Goal: Task Accomplishment & Management: Manage account settings

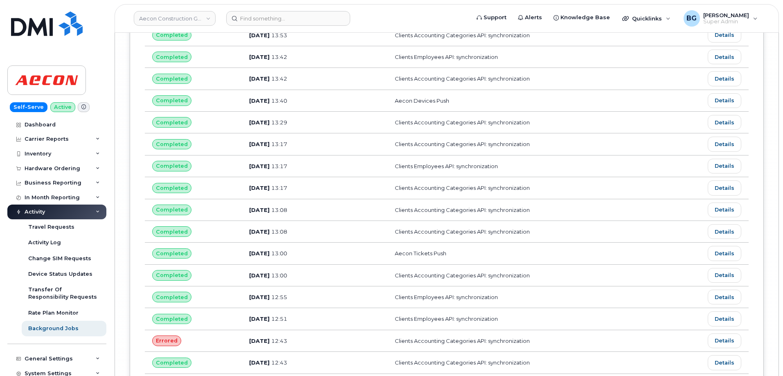
scroll to position [16777, 0]
drag, startPoint x: 262, startPoint y: 18, endPoint x: 270, endPoint y: 19, distance: 7.9
click at [262, 18] on input at bounding box center [288, 18] width 124 height 15
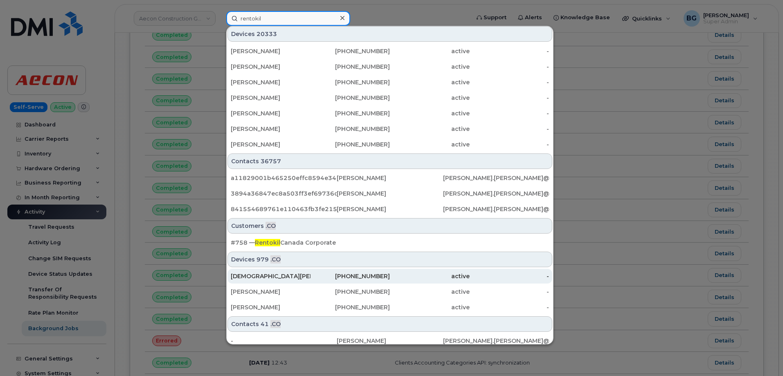
scroll to position [245, 0]
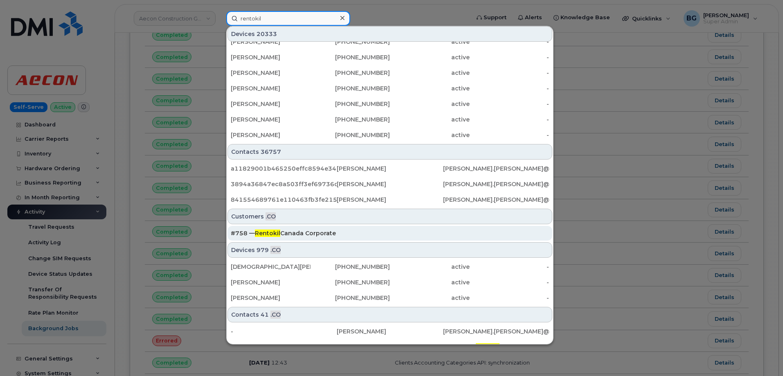
type input "rentokil"
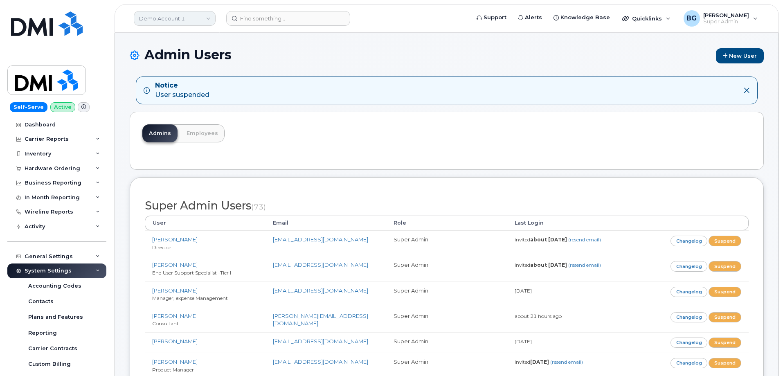
click at [164, 20] on link "Demo Account 1" at bounding box center [175, 18] width 82 height 15
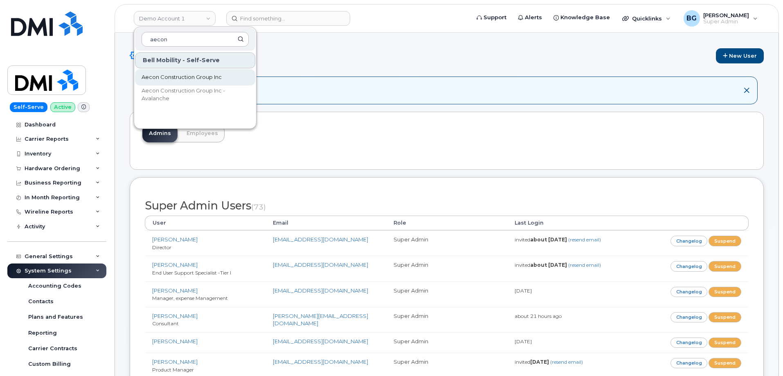
type input "aecon"
click at [164, 74] on span "Aecon Construction Group Inc" at bounding box center [182, 77] width 80 height 8
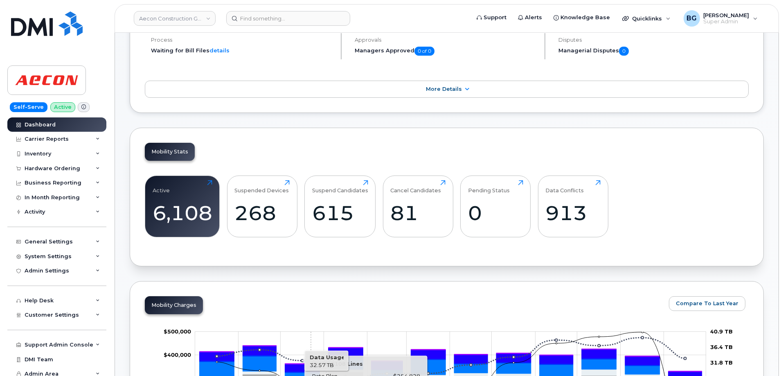
scroll to position [191, 0]
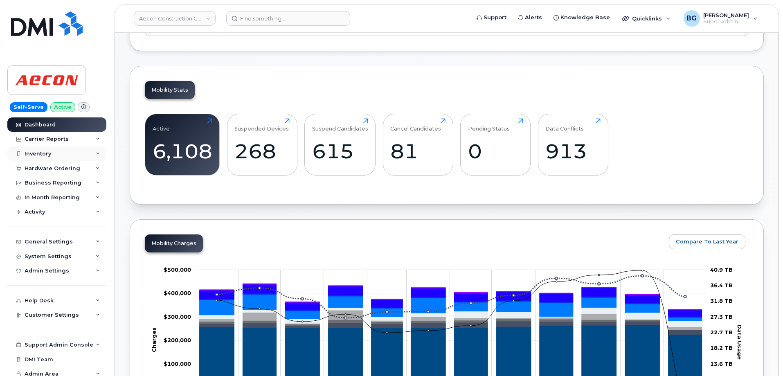
click at [34, 153] on div "Inventory" at bounding box center [38, 154] width 27 height 7
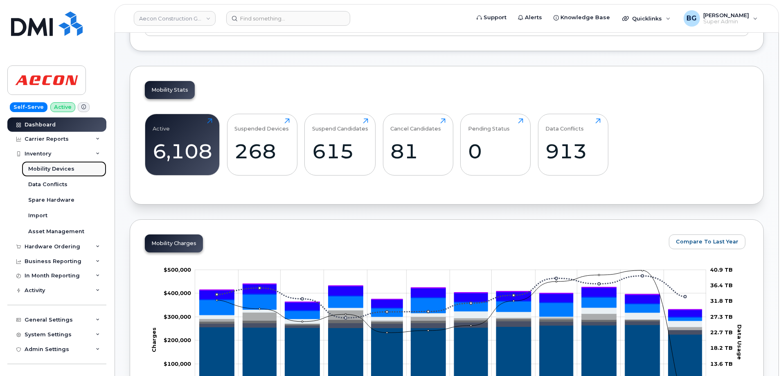
click at [37, 166] on div "Mobility Devices" at bounding box center [51, 168] width 46 height 7
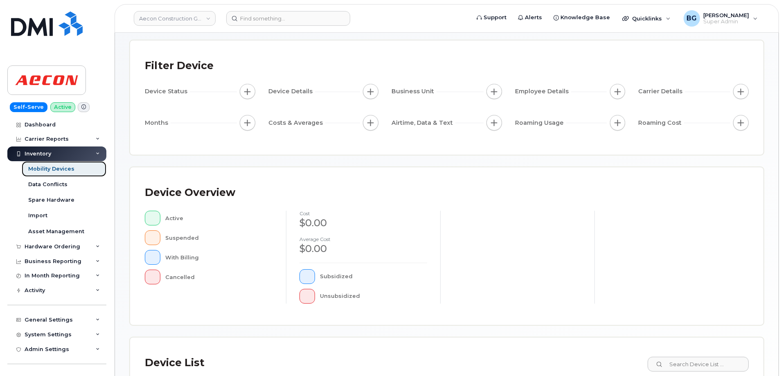
scroll to position [187, 0]
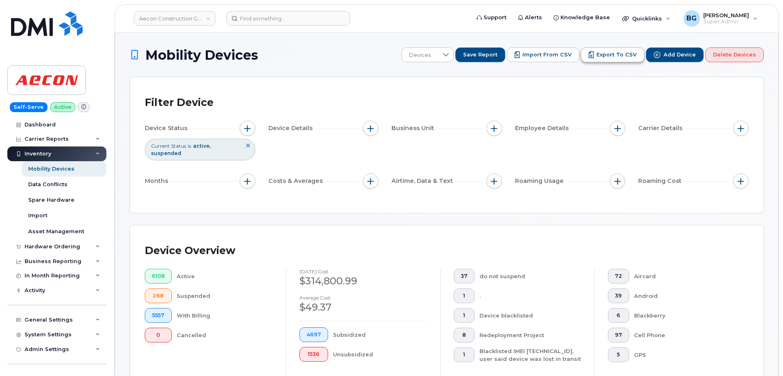
click at [617, 53] on span "Export to CSV" at bounding box center [617, 54] width 40 height 7
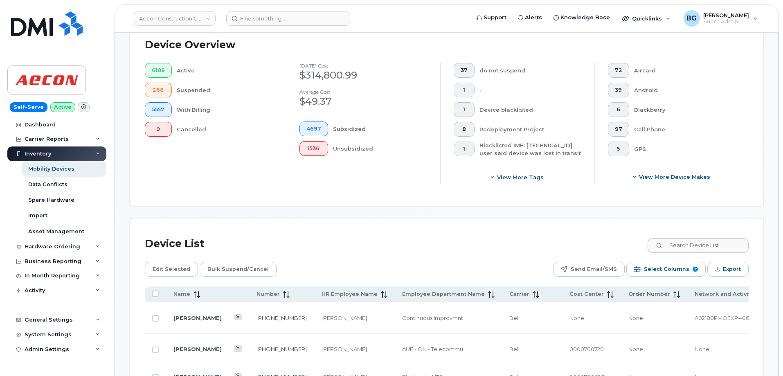
scroll to position [218, 0]
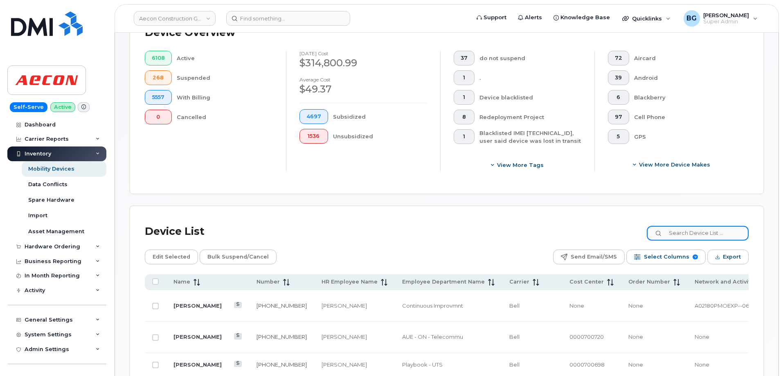
click at [695, 227] on input at bounding box center [698, 233] width 102 height 15
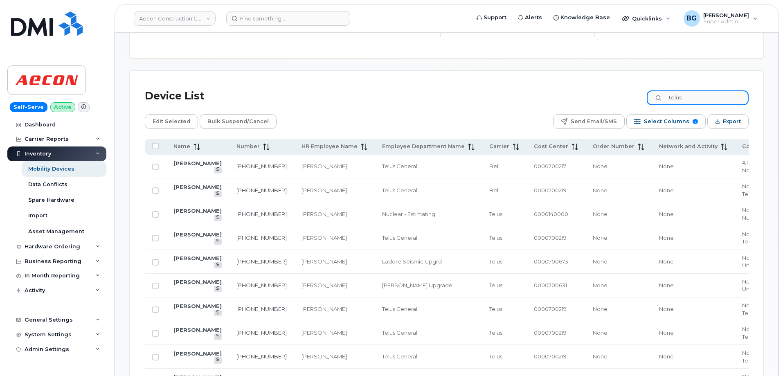
scroll to position [355, 0]
type input "telus"
click at [236, 209] on link "519-501-4670" at bounding box center [261, 212] width 50 height 7
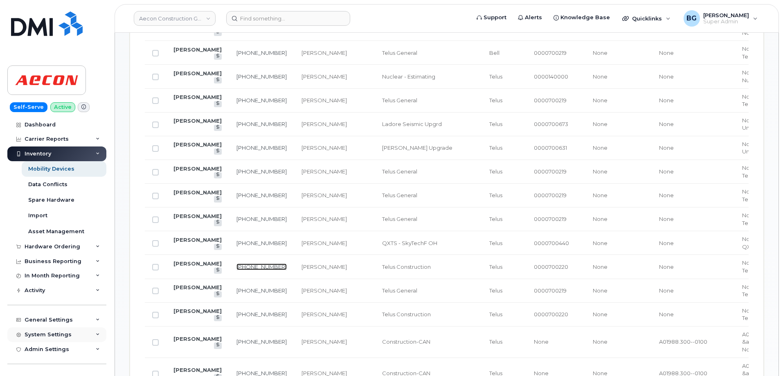
scroll to position [27, 0]
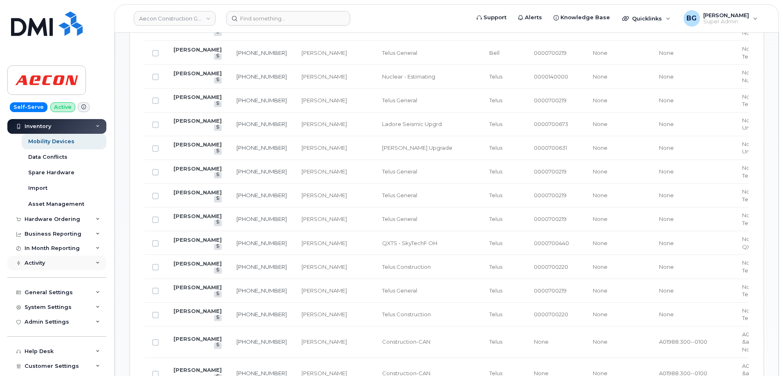
click at [38, 262] on div "Activity" at bounding box center [35, 263] width 20 height 7
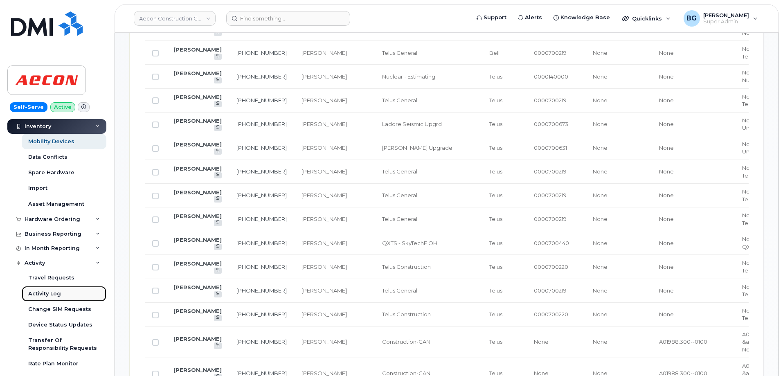
click at [43, 293] on div "Activity Log" at bounding box center [44, 293] width 33 height 7
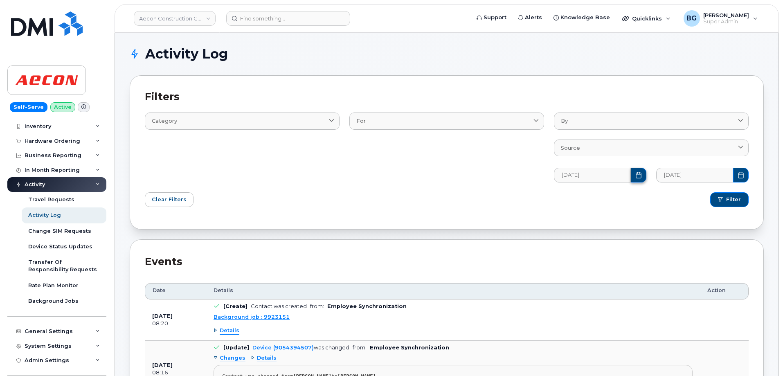
click at [637, 178] on icon "Choose Date" at bounding box center [638, 175] width 7 height 7
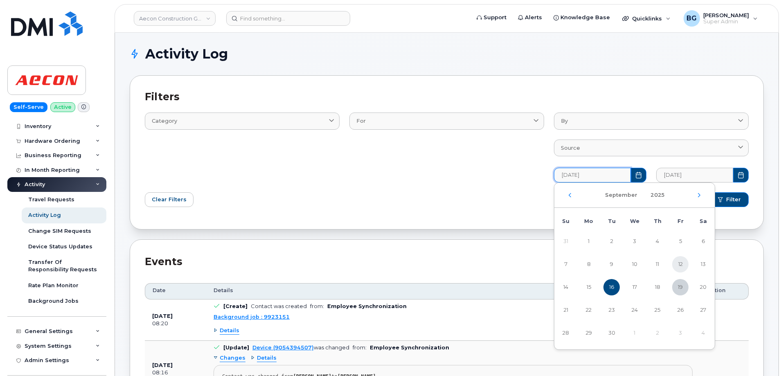
click at [679, 264] on span "12" at bounding box center [680, 264] width 16 height 16
type input "09/12/2025"
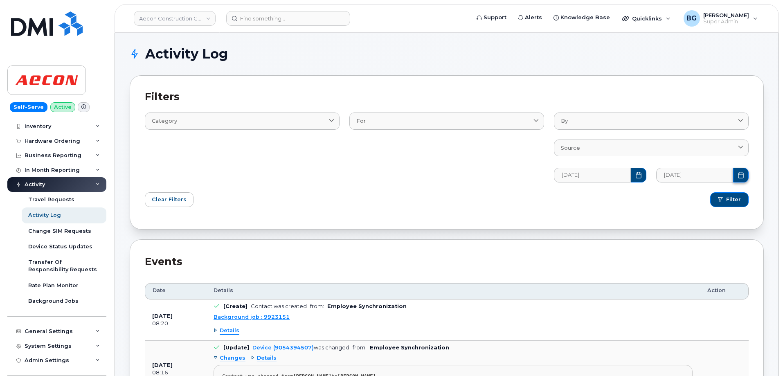
click at [738, 175] on button "Choose Date" at bounding box center [741, 175] width 16 height 15
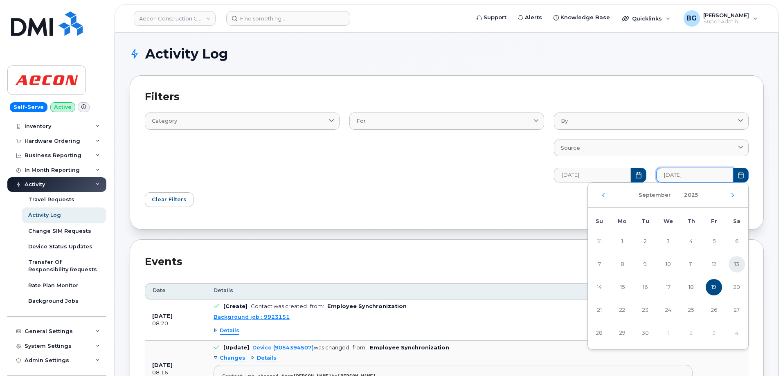
click at [737, 264] on span "13" at bounding box center [737, 264] width 16 height 16
type input "09/13/2025"
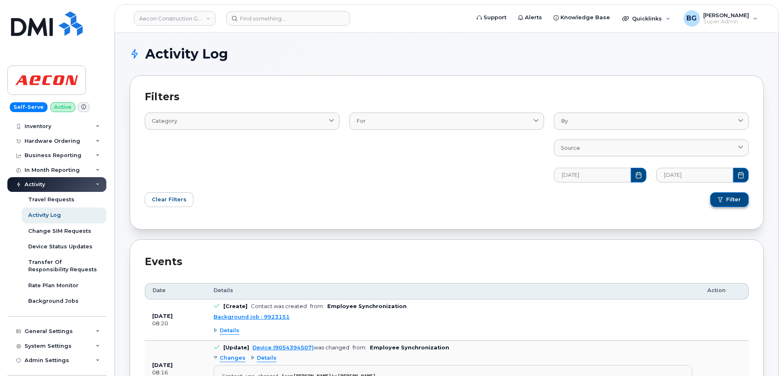
click at [725, 205] on button "Filter" at bounding box center [729, 199] width 38 height 15
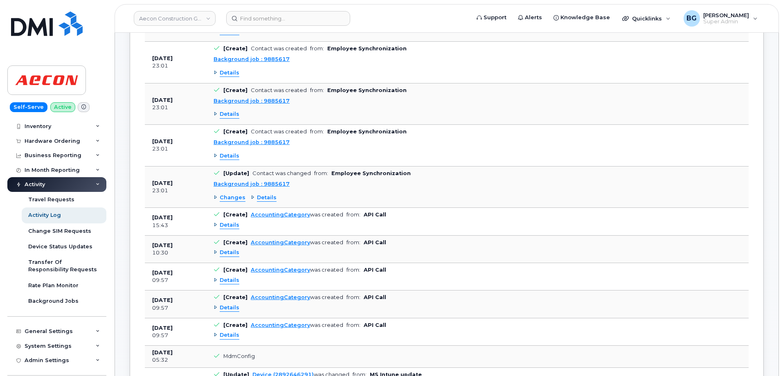
scroll to position [791, 0]
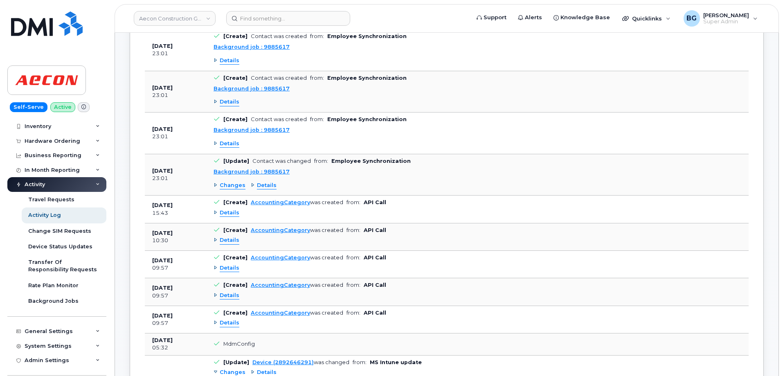
click at [230, 215] on span "Details" at bounding box center [230, 213] width 20 height 8
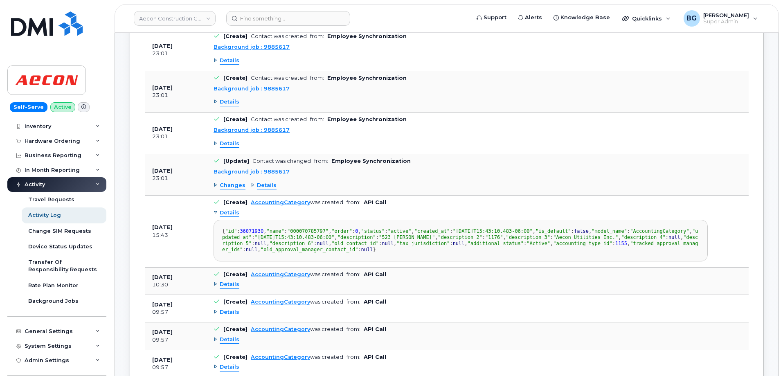
click at [230, 215] on span "Details" at bounding box center [230, 213] width 20 height 8
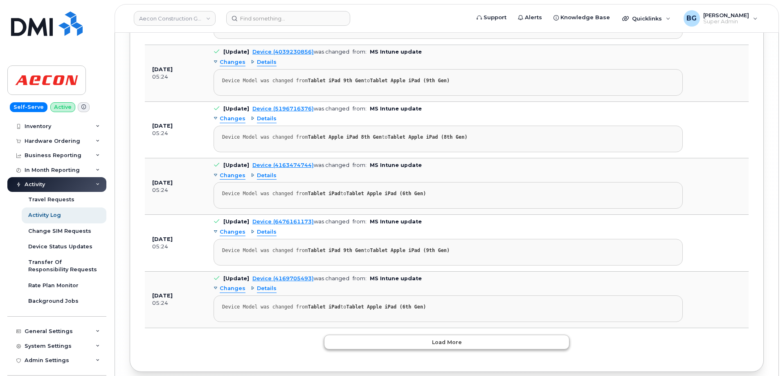
scroll to position [5383, 0]
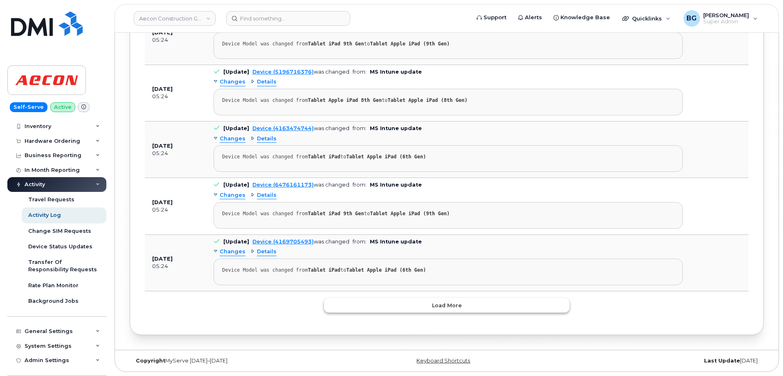
click at [423, 306] on button "Load more" at bounding box center [446, 305] width 245 height 15
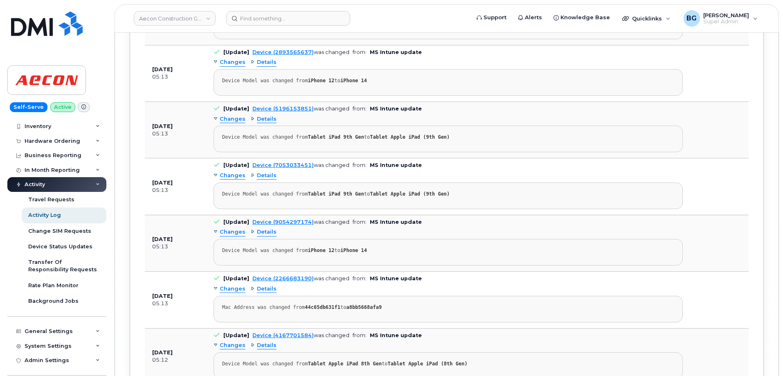
scroll to position [11044, 0]
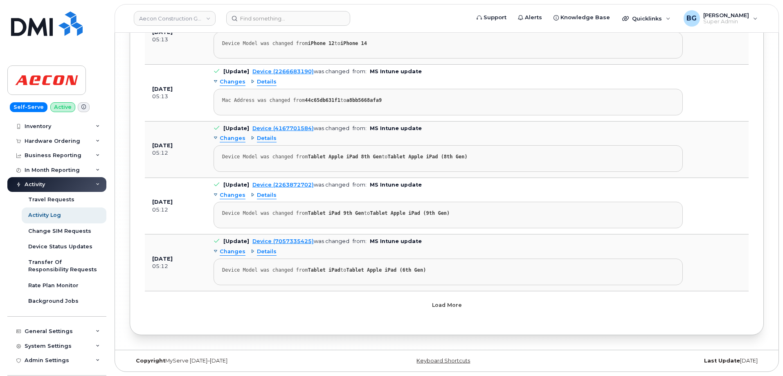
click at [412, 306] on button "Load more" at bounding box center [446, 305] width 245 height 15
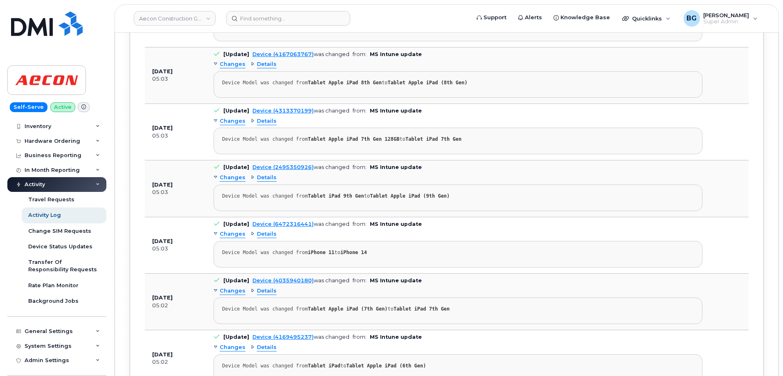
scroll to position [16723, 0]
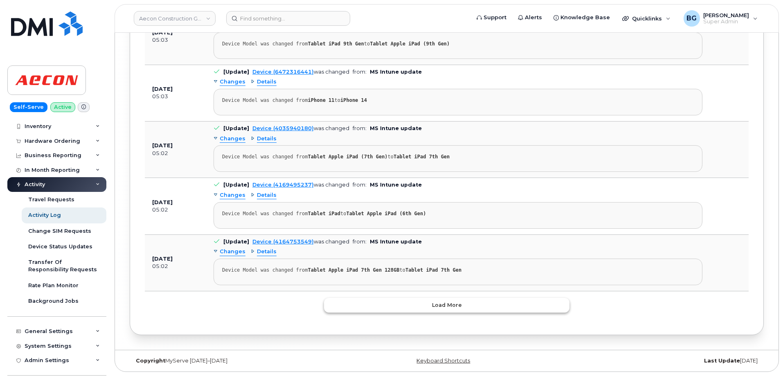
click at [426, 304] on button "Load more" at bounding box center [446, 305] width 245 height 15
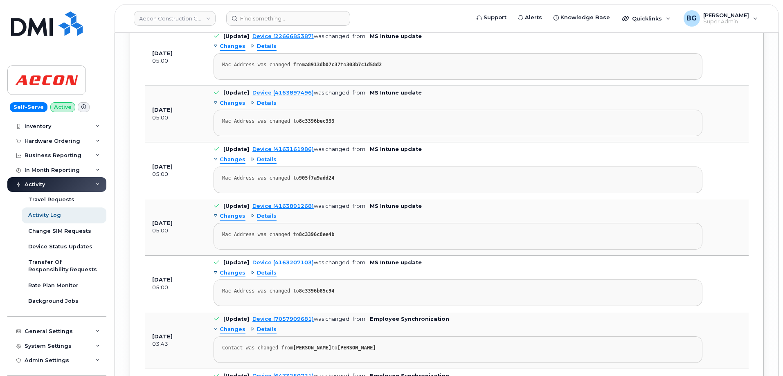
scroll to position [18933, 0]
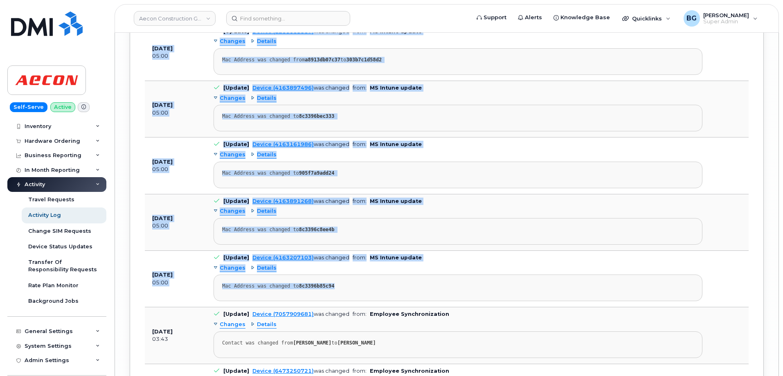
drag, startPoint x: 150, startPoint y: 147, endPoint x: 408, endPoint y: 293, distance: 296.3
copy tbody "Sep 13, 2025 05:32 MdmConfig Sep 13, 2025 05:32 [Update] Device (2892646291) wa…"
click at [54, 298] on div "Background Jobs" at bounding box center [53, 300] width 50 height 7
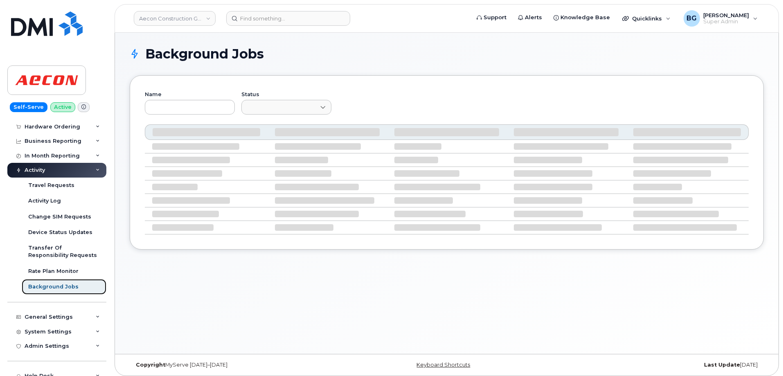
scroll to position [109, 0]
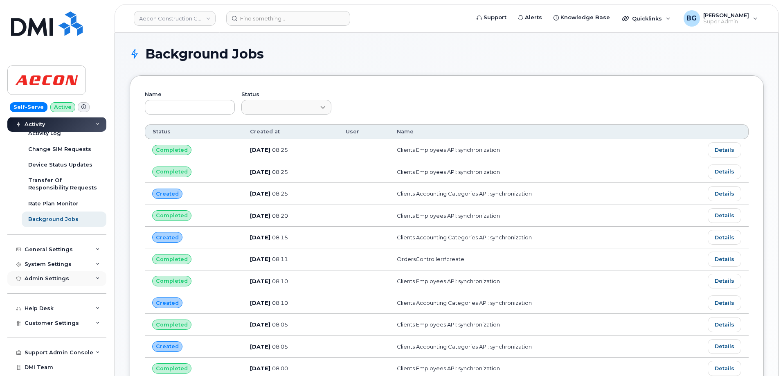
click at [32, 276] on div "Admin Settings" at bounding box center [47, 278] width 45 height 7
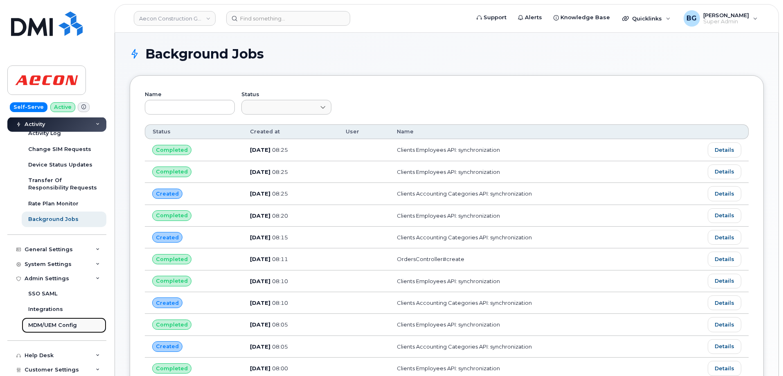
click at [37, 323] on div "MDM/UEM Config" at bounding box center [52, 325] width 49 height 7
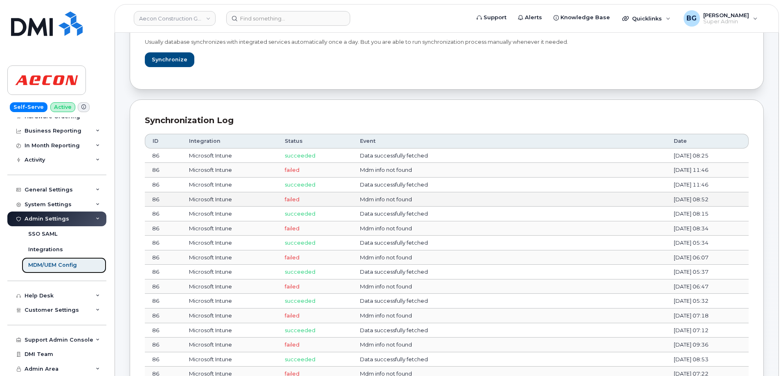
scroll to position [218, 0]
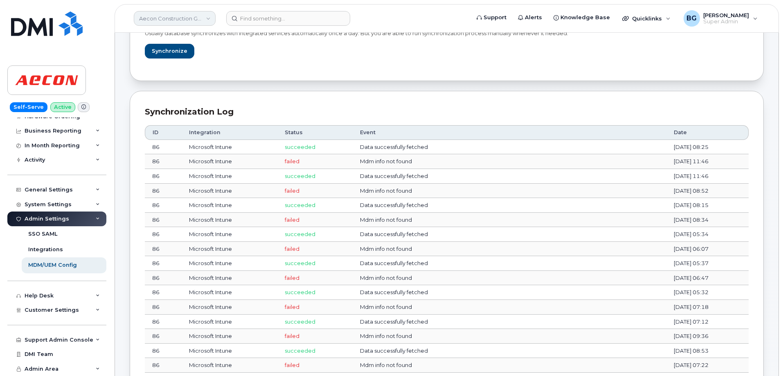
click at [169, 20] on link "Aecon Construction Group Inc" at bounding box center [175, 18] width 82 height 15
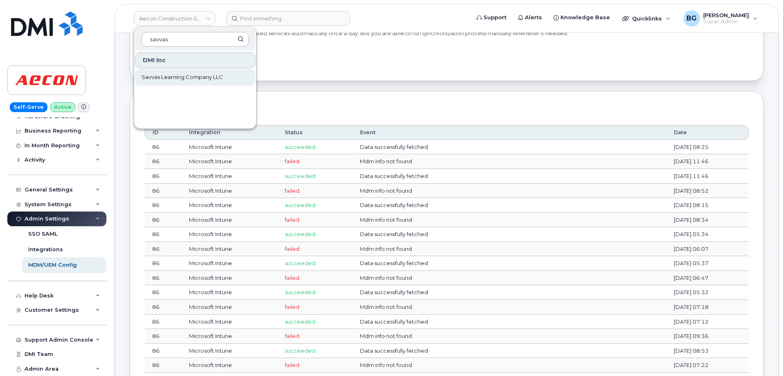
type input "savvas"
click at [181, 77] on span "Savvas Learning Company LLC" at bounding box center [182, 77] width 81 height 8
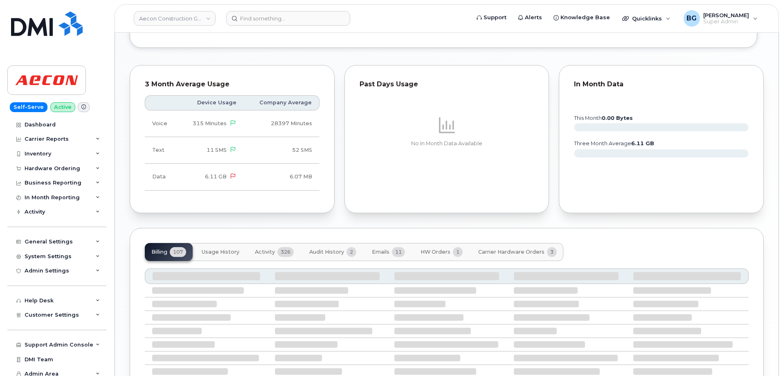
scroll to position [565, 0]
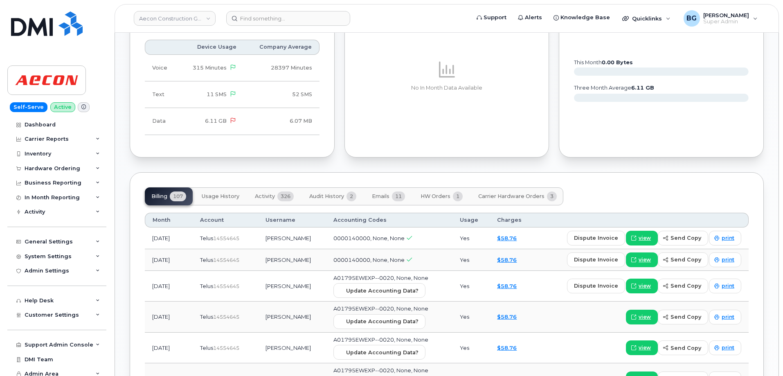
click at [268, 195] on span "Activity" at bounding box center [265, 196] width 20 height 7
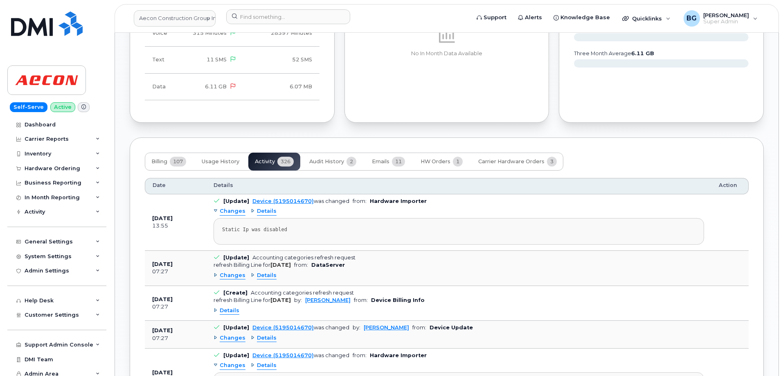
scroll to position [847, 0]
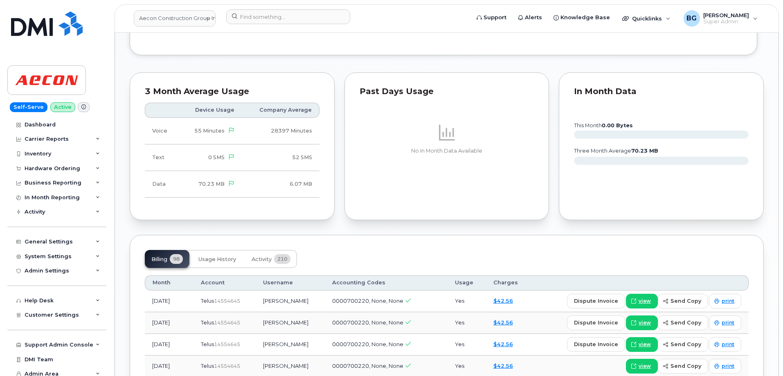
scroll to position [709, 0]
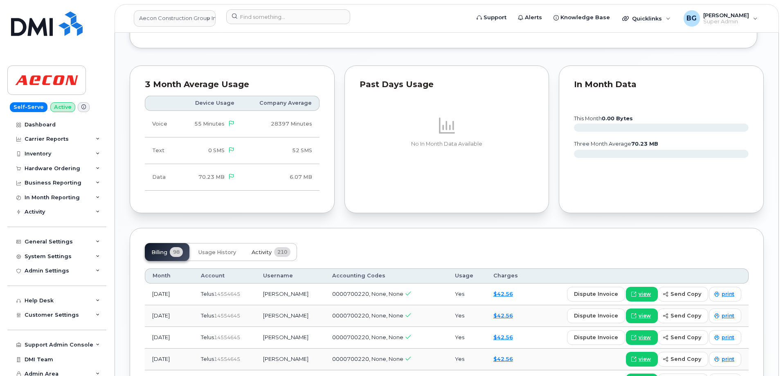
click at [265, 251] on span "Activity" at bounding box center [262, 252] width 20 height 7
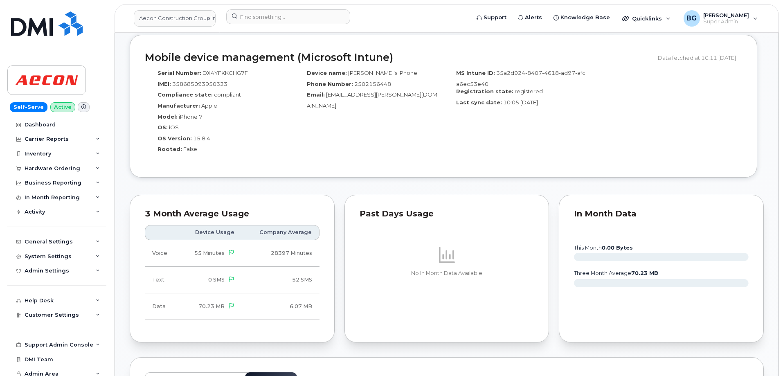
scroll to position [409, 0]
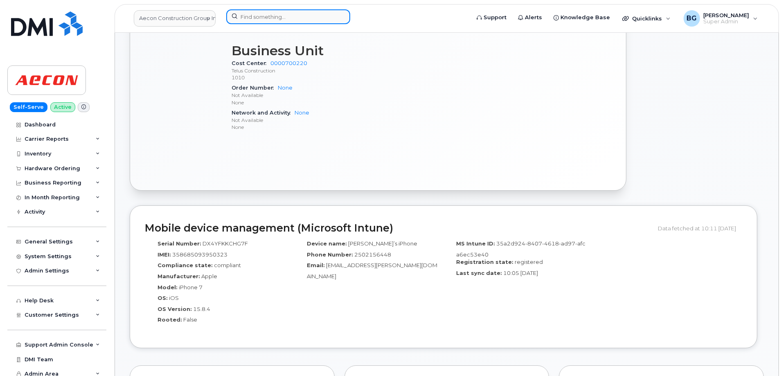
click at [271, 18] on input at bounding box center [288, 16] width 124 height 15
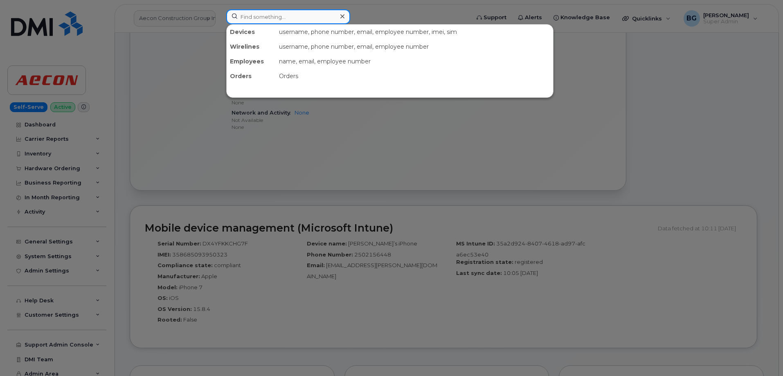
paste input "9052446582"
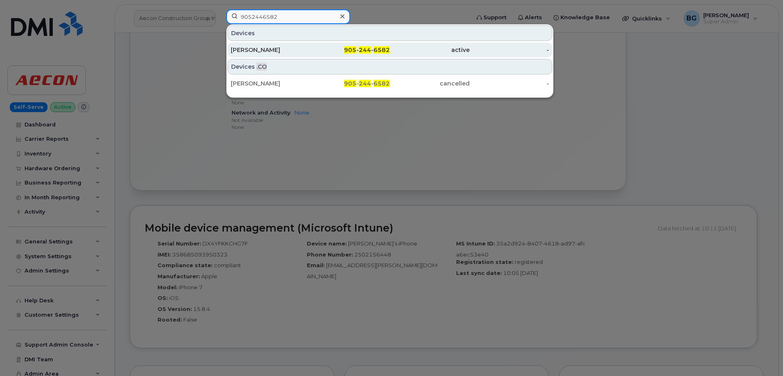
type input "9052446582"
click at [270, 49] on div "[PERSON_NAME]" at bounding box center [271, 50] width 80 height 8
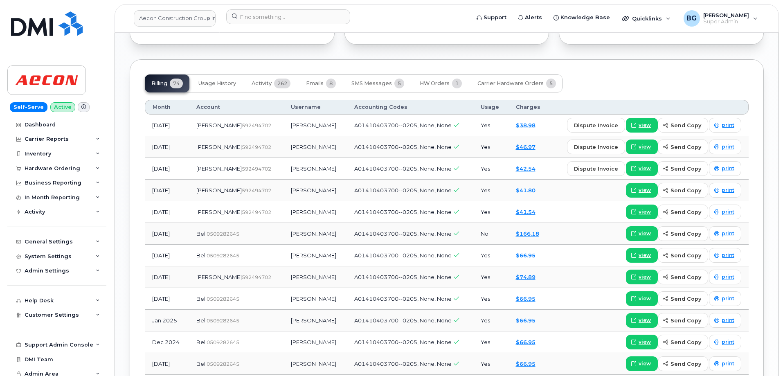
scroll to position [982, 0]
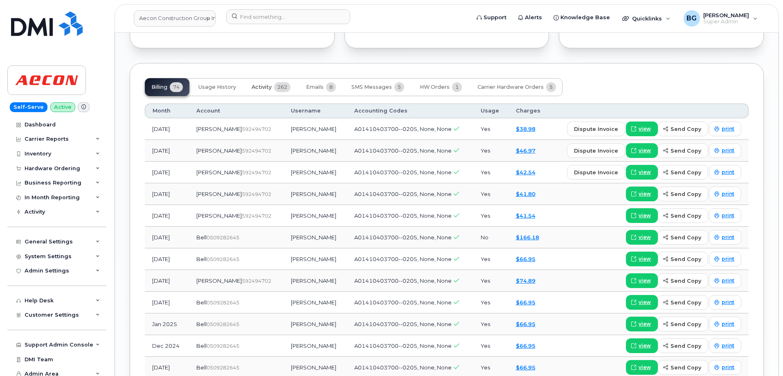
click at [264, 85] on span "Activity" at bounding box center [262, 87] width 20 height 7
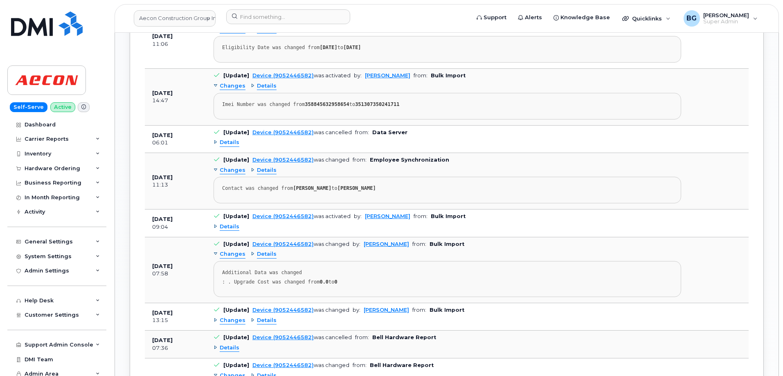
scroll to position [1091, 0]
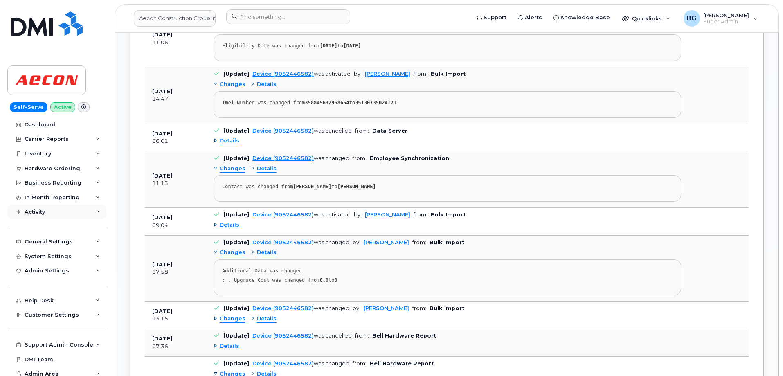
click at [38, 211] on div "Activity" at bounding box center [35, 212] width 20 height 7
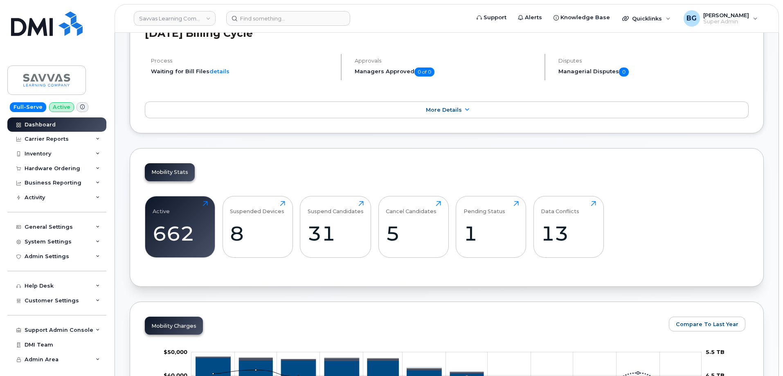
scroll to position [27, 0]
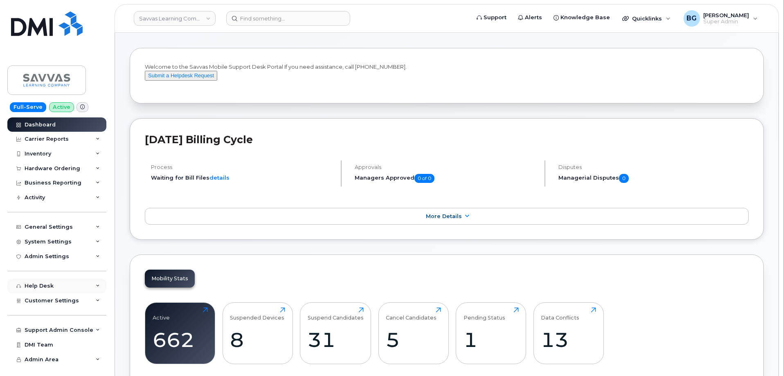
click at [39, 284] on div "Help Desk" at bounding box center [39, 286] width 29 height 7
click at [40, 282] on div "Help Desk" at bounding box center [56, 286] width 99 height 15
click at [36, 302] on span "Customer Settings" at bounding box center [52, 300] width 54 height 6
click at [32, 315] on div "General" at bounding box center [39, 315] width 23 height 7
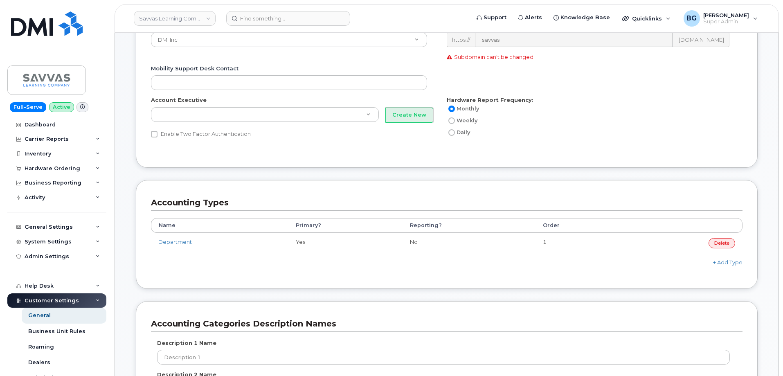
scroll to position [273, 0]
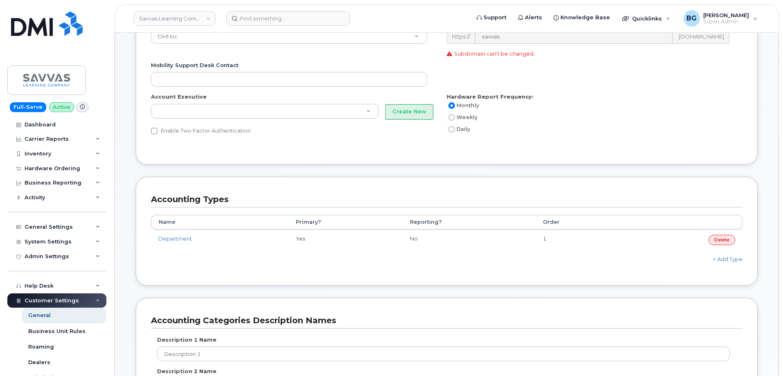
drag, startPoint x: 159, startPoint y: 20, endPoint x: 612, endPoint y: 101, distance: 460.0
click at [159, 20] on link "Savvas Learning Company LLC" at bounding box center [175, 18] width 82 height 15
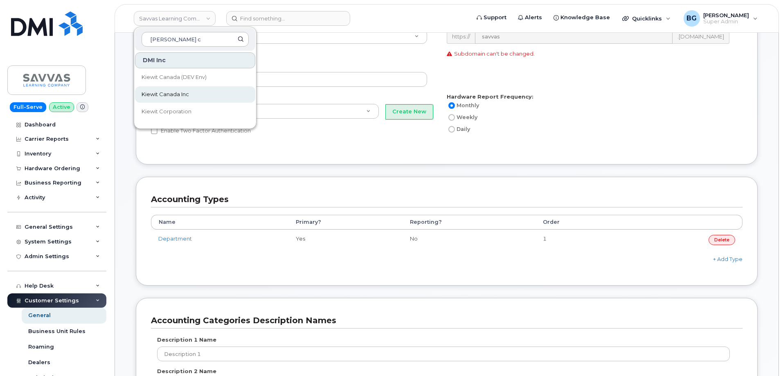
type input "[PERSON_NAME] c"
click at [171, 97] on span "Kiewit Canada Inc" at bounding box center [165, 94] width 47 height 8
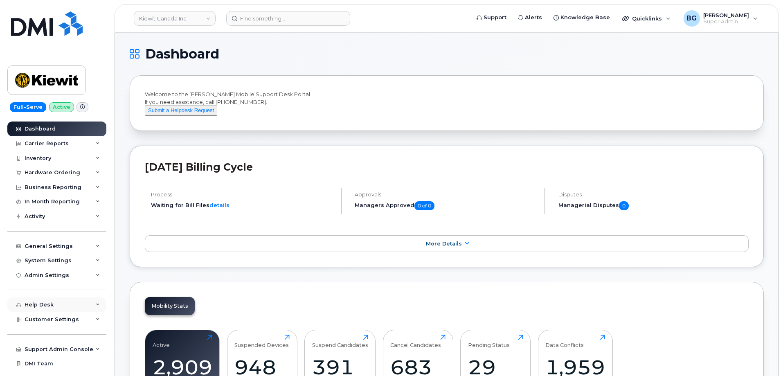
scroll to position [19, 0]
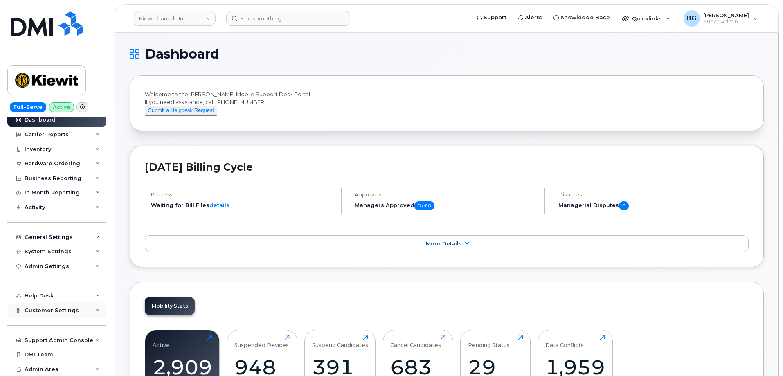
click at [50, 306] on div "Customer Settings" at bounding box center [56, 310] width 99 height 15
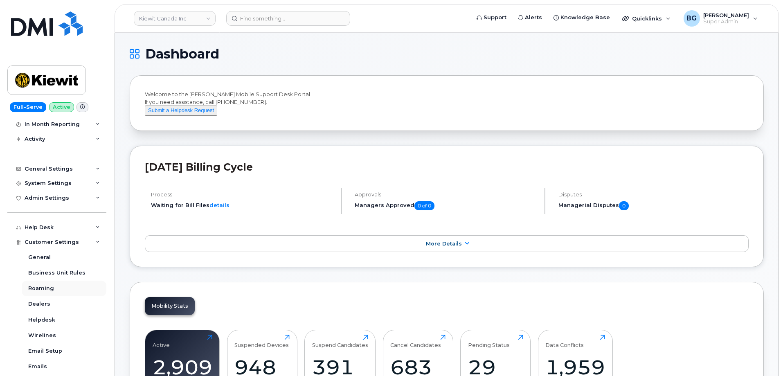
scroll to position [128, 0]
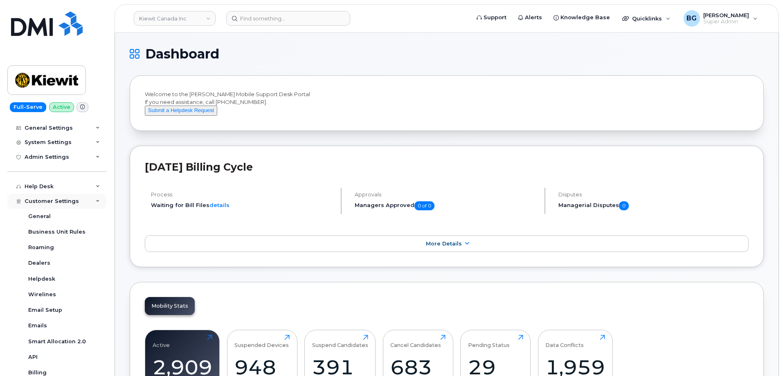
click at [56, 200] on span "Customer Settings" at bounding box center [52, 201] width 54 height 6
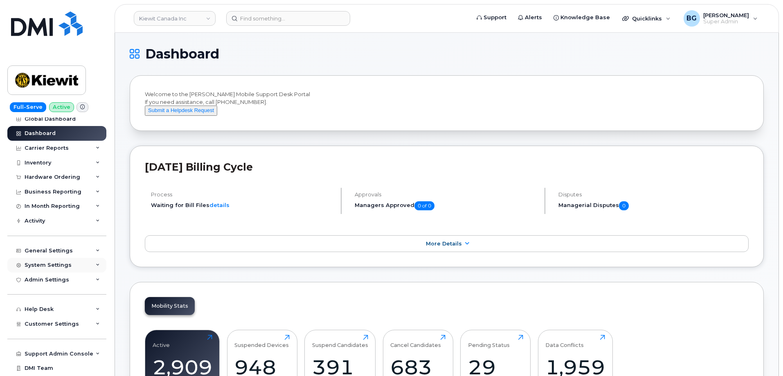
scroll to position [0, 0]
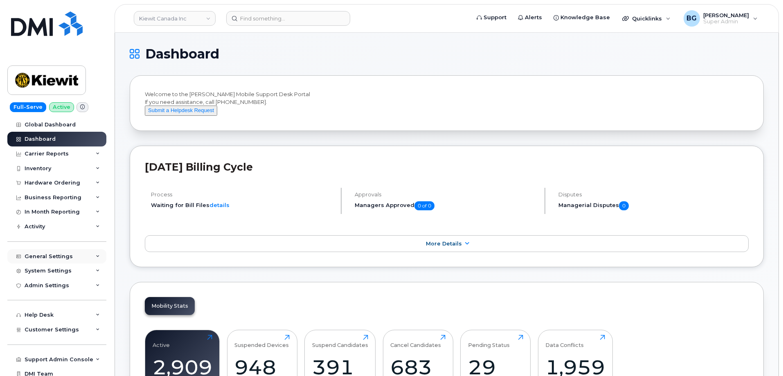
click at [45, 254] on div "General Settings" at bounding box center [49, 256] width 48 height 7
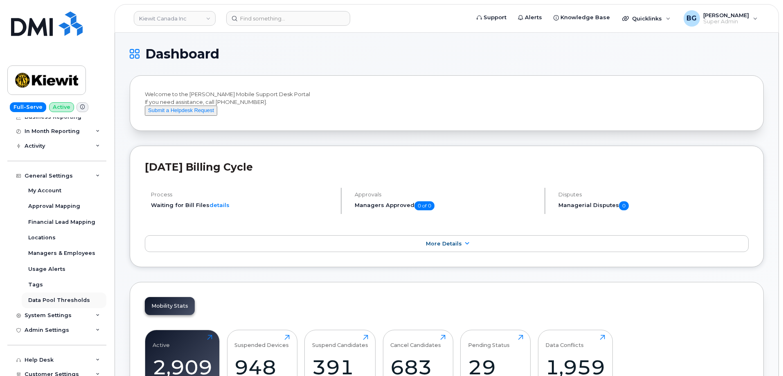
scroll to position [82, 0]
click at [45, 310] on div "System Settings" at bounding box center [56, 314] width 99 height 15
click at [47, 329] on div "Accounting Codes" at bounding box center [54, 329] width 53 height 7
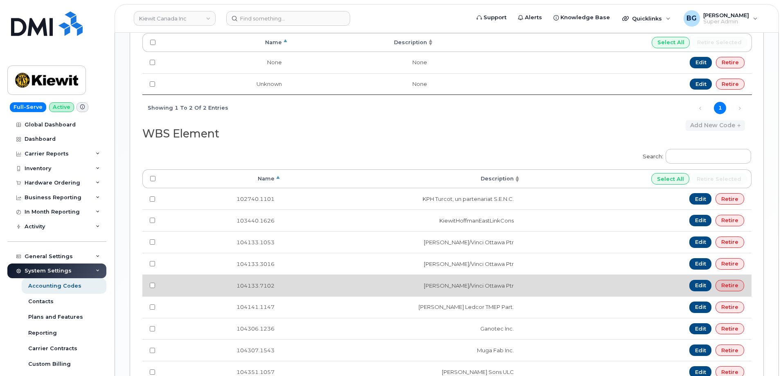
scroll to position [518, 0]
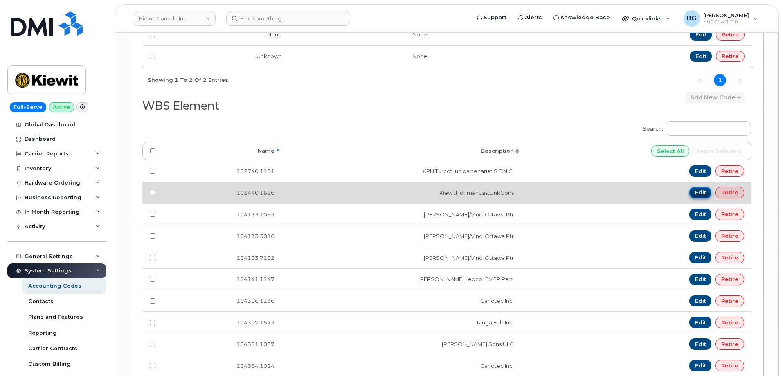
click at [698, 193] on link "Edit" at bounding box center [700, 192] width 23 height 11
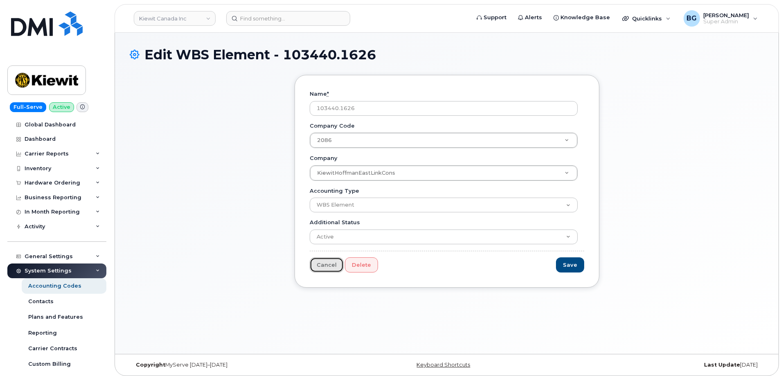
click at [317, 261] on link "Cancel" at bounding box center [327, 264] width 34 height 15
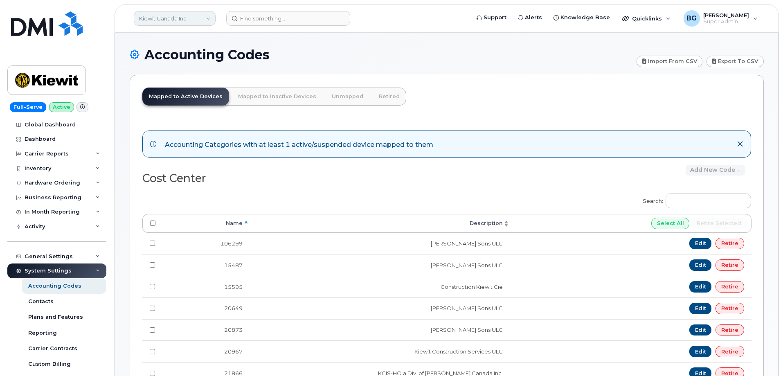
drag, startPoint x: 194, startPoint y: 20, endPoint x: 204, endPoint y: 22, distance: 10.0
click at [194, 20] on link "Kiewit Canada Inc" at bounding box center [175, 18] width 82 height 15
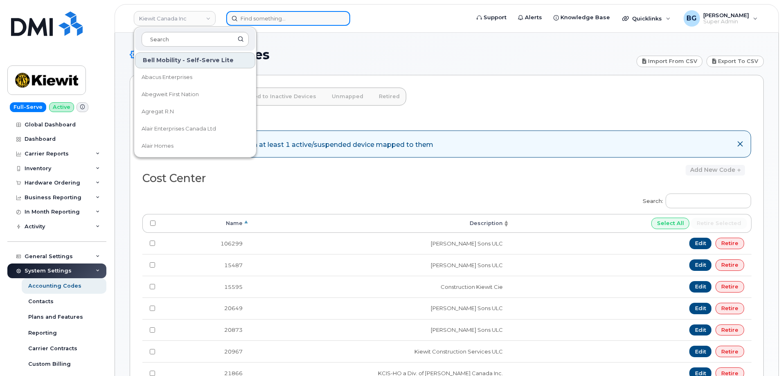
click at [267, 16] on input at bounding box center [288, 18] width 124 height 15
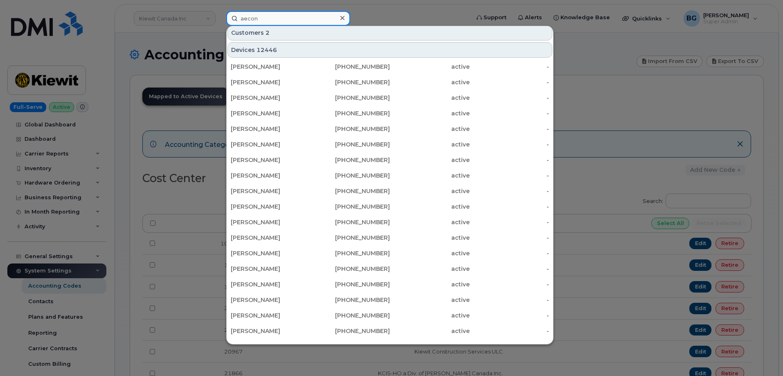
scroll to position [164, 0]
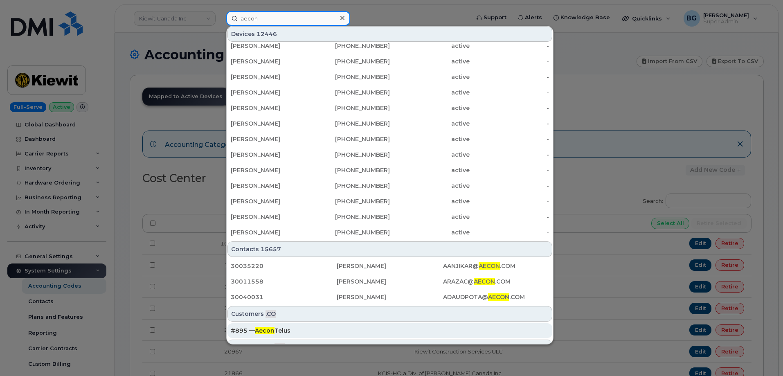
type input "aecon"
click at [263, 331] on span "Aecon" at bounding box center [265, 330] width 20 height 7
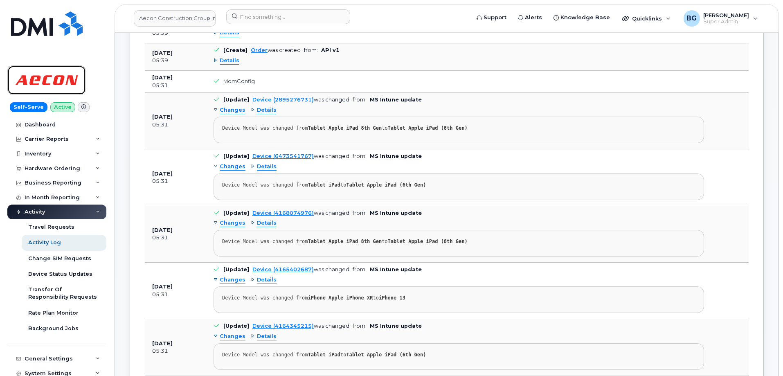
scroll to position [491, 0]
drag, startPoint x: 162, startPoint y: 18, endPoint x: 172, endPoint y: 16, distance: 10.0
click at [162, 18] on link "Aecon Construction Group Inc" at bounding box center [175, 18] width 82 height 16
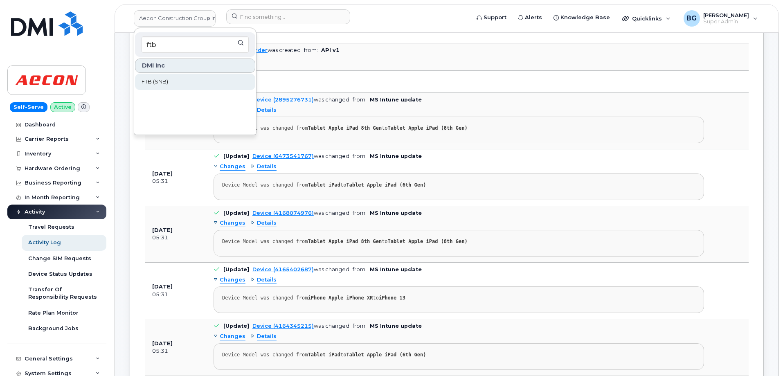
type input "ftb"
click at [149, 85] on span "FTB (SNB)" at bounding box center [155, 82] width 27 height 8
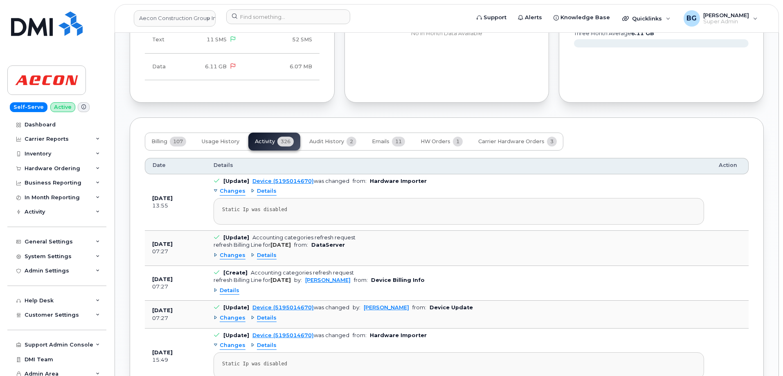
scroll to position [847, 0]
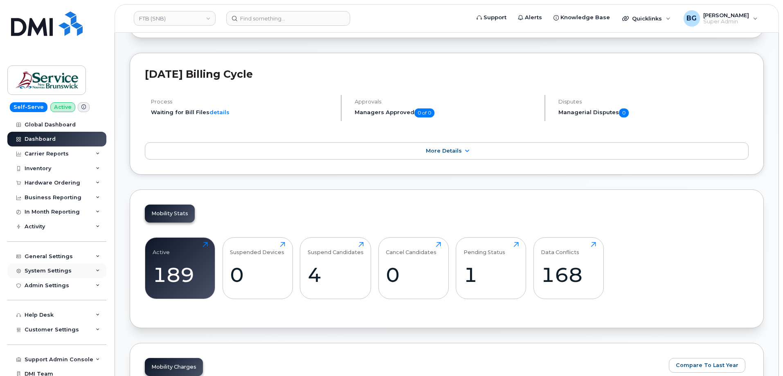
scroll to position [218, 0]
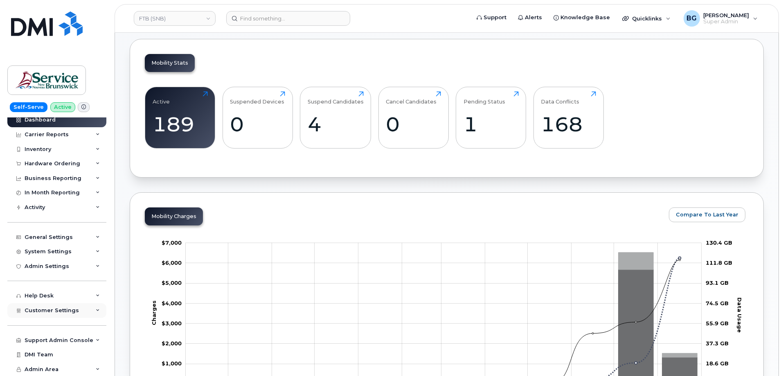
click at [42, 310] on span "Customer Settings" at bounding box center [52, 310] width 54 height 6
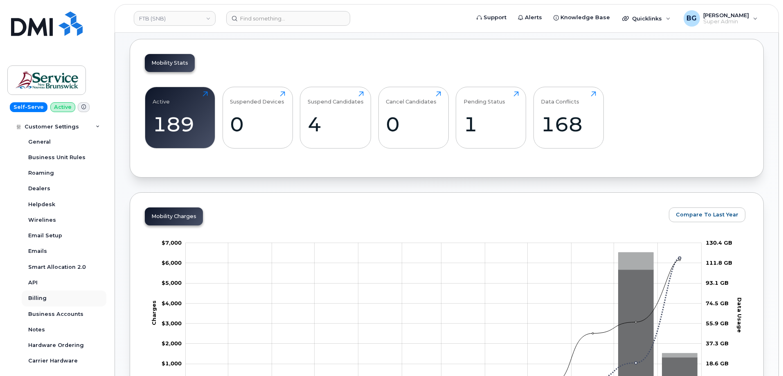
scroll to position [210, 0]
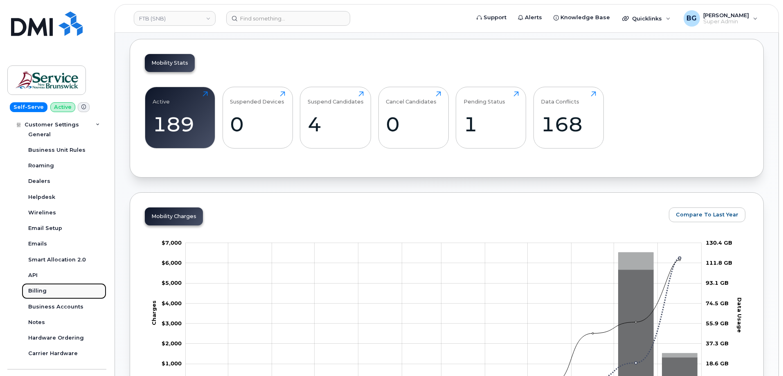
click at [34, 290] on div "Billing" at bounding box center [37, 290] width 18 height 7
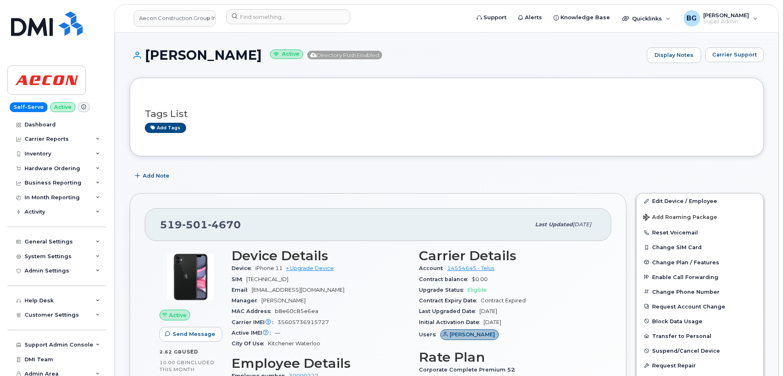
scroll to position [847, 0]
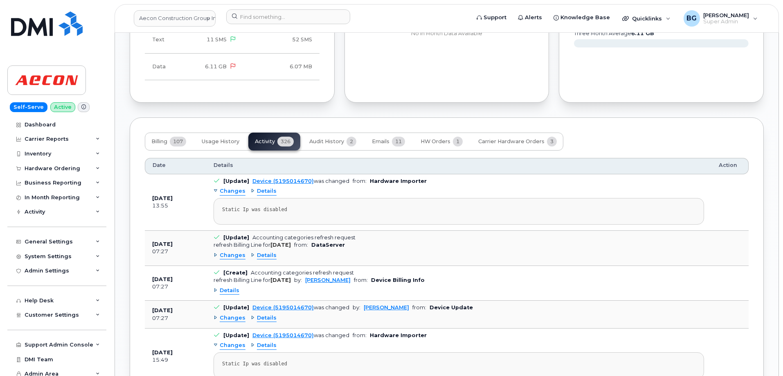
click at [176, 18] on link "Aecon Construction Group Inc" at bounding box center [175, 18] width 82 height 16
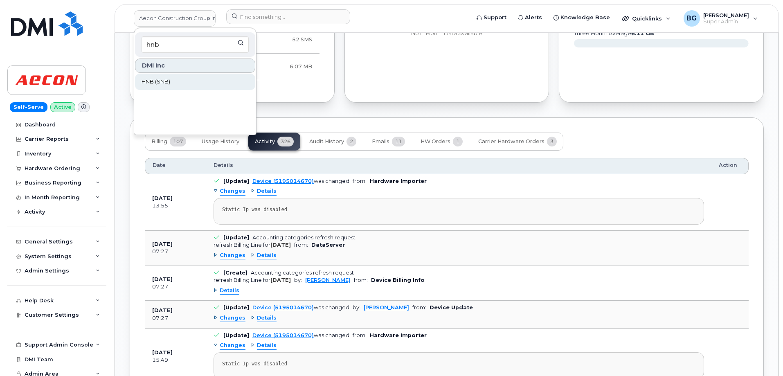
type input "hnb"
click at [150, 78] on span "HNB (SNB)" at bounding box center [156, 82] width 29 height 8
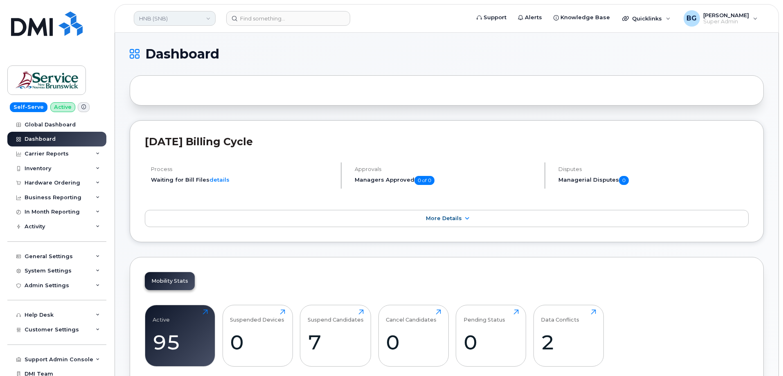
click at [184, 18] on link "HNB (SNB)" at bounding box center [175, 18] width 82 height 15
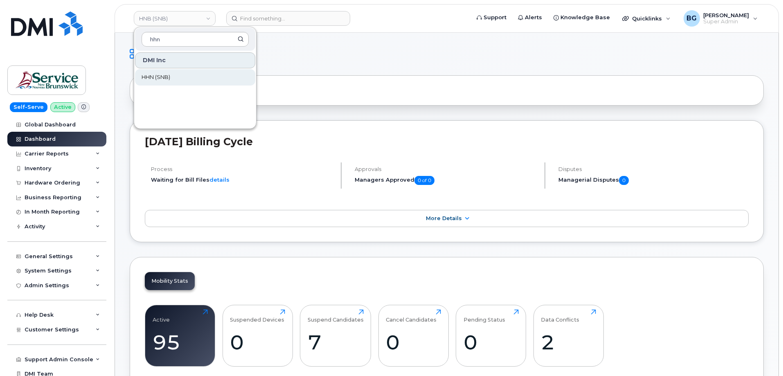
type input "hhn"
drag, startPoint x: 150, startPoint y: 78, endPoint x: 159, endPoint y: 84, distance: 11.1
click at [150, 78] on span "HHN (SNB)" at bounding box center [156, 77] width 29 height 8
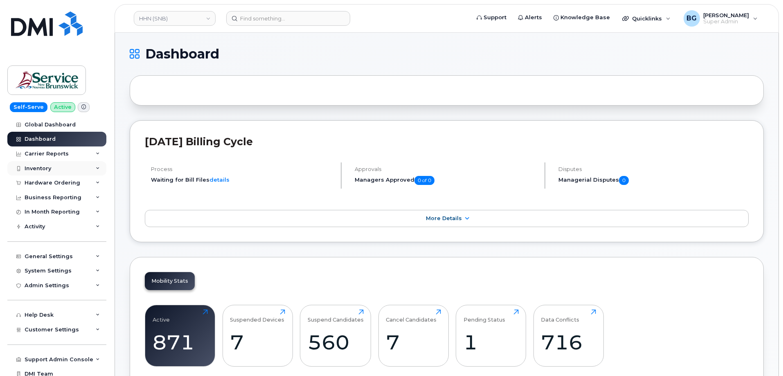
click at [46, 167] on div "Inventory" at bounding box center [38, 168] width 27 height 7
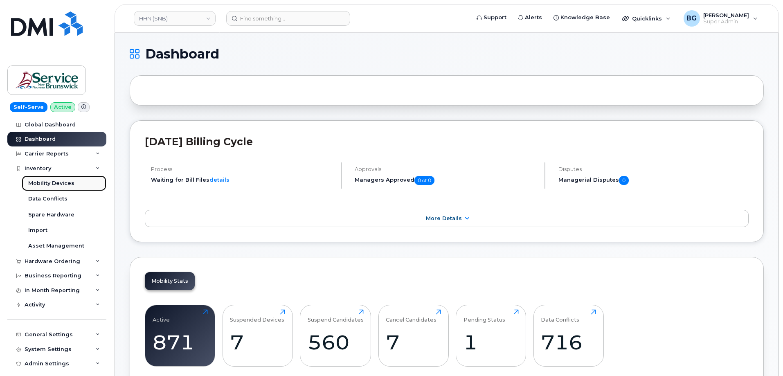
click at [39, 182] on div "Mobility Devices" at bounding box center [51, 183] width 46 height 7
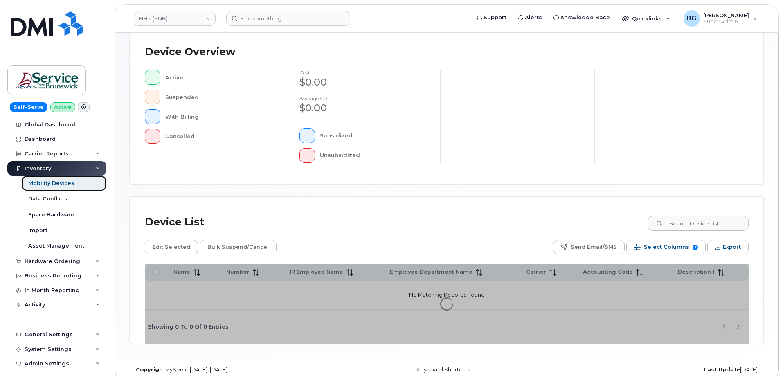
scroll to position [187, 0]
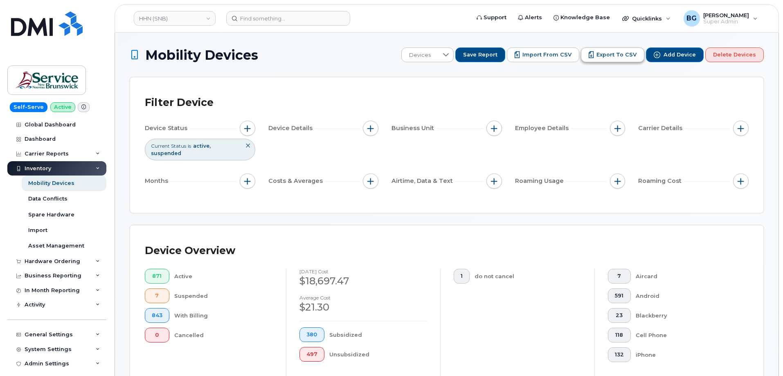
click at [620, 52] on span "Export to CSV" at bounding box center [617, 54] width 40 height 7
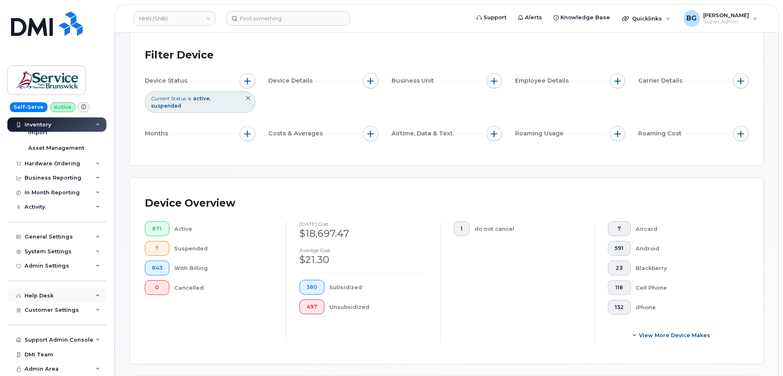
scroll to position [54, 0]
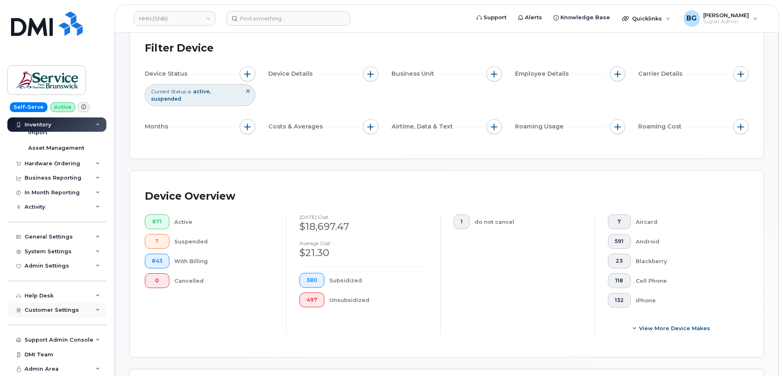
click at [36, 308] on span "Customer Settings" at bounding box center [52, 310] width 54 height 6
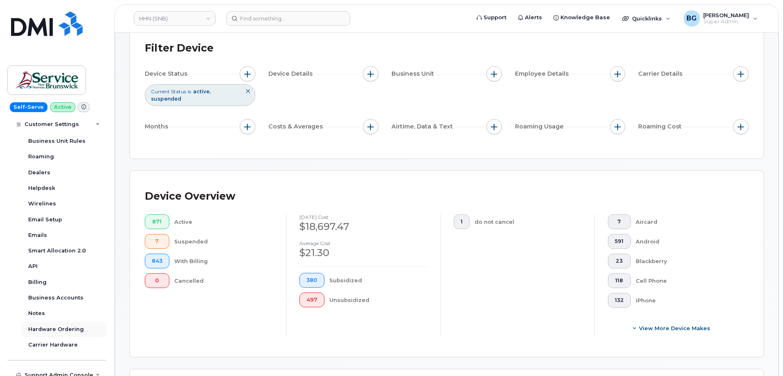
scroll to position [316, 0]
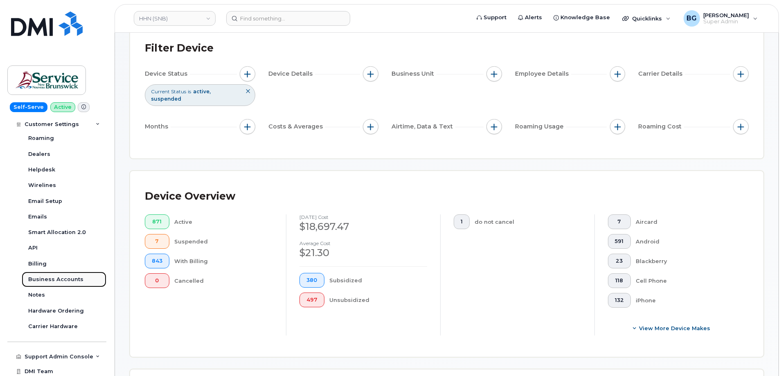
click at [47, 278] on div "Business Accounts" at bounding box center [55, 279] width 55 height 7
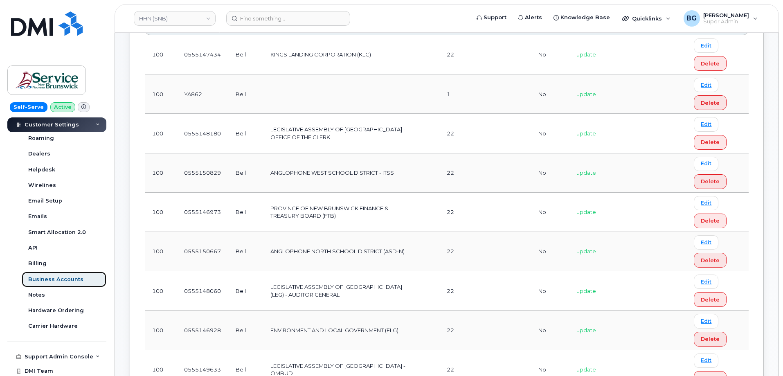
scroll to position [245, 0]
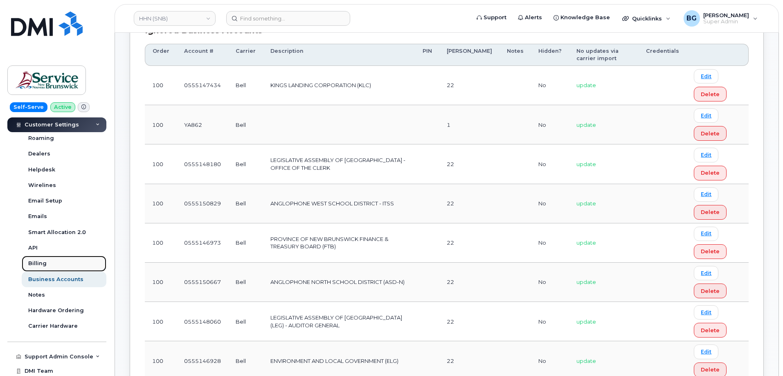
click at [35, 264] on div "Billing" at bounding box center [37, 263] width 18 height 7
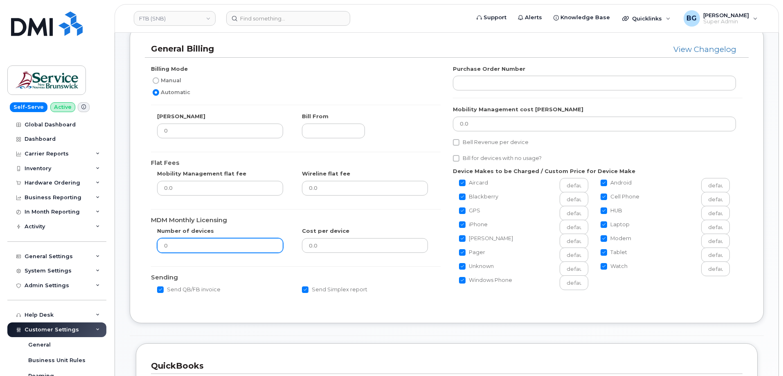
scroll to position [54, 0]
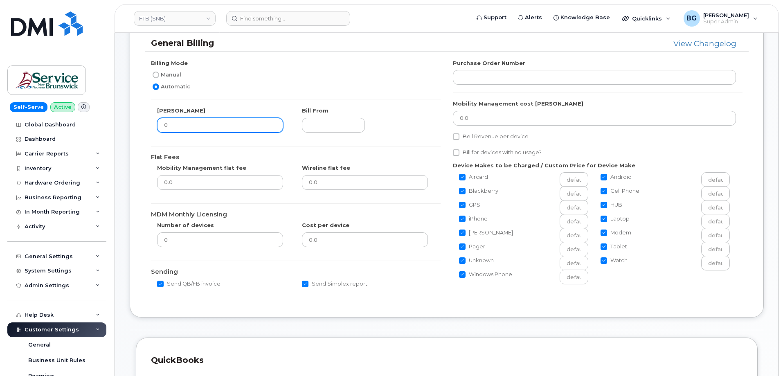
drag, startPoint x: 205, startPoint y: 123, endPoint x: 122, endPoint y: 122, distance: 82.7
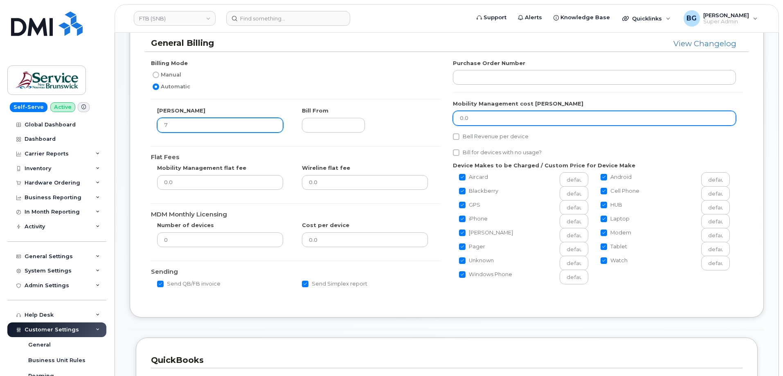
type input "7"
click at [481, 116] on input "0.0" at bounding box center [594, 118] width 283 height 15
drag, startPoint x: 481, startPoint y: 116, endPoint x: 427, endPoint y: 116, distance: 54.4
click at [427, 116] on div "Billing Mode Manual Automatic [PERSON_NAME] 7 Bill From Flat Fees Mobility Mana…" at bounding box center [447, 177] width 604 height 236
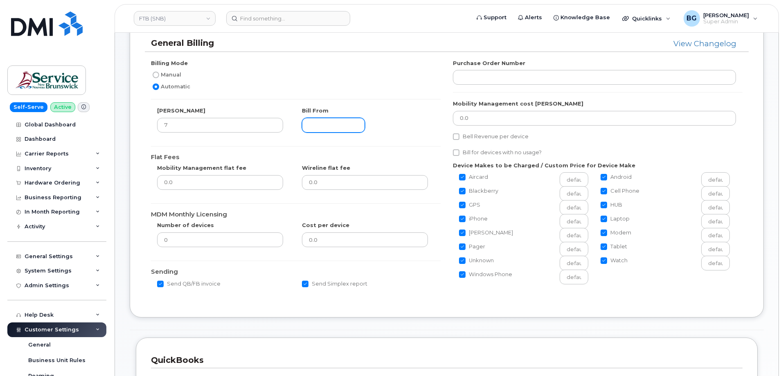
click at [322, 124] on input "text" at bounding box center [333, 125] width 63 height 15
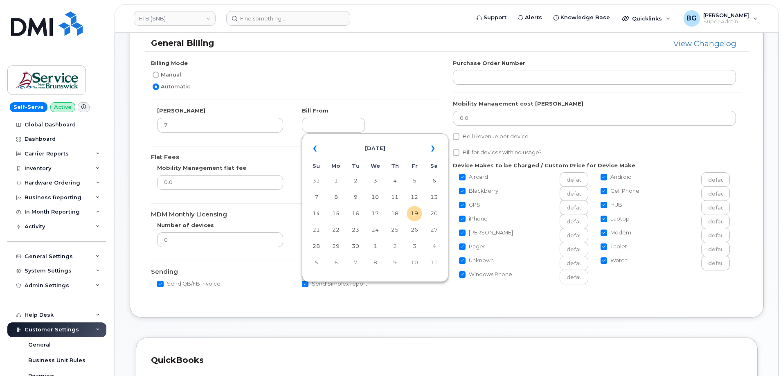
click at [395, 77] on div "Manual" at bounding box center [292, 75] width 283 height 10
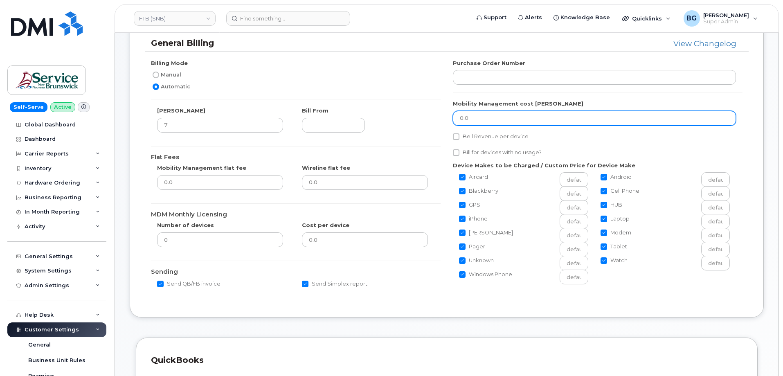
drag, startPoint x: 475, startPoint y: 116, endPoint x: 426, endPoint y: 117, distance: 49.5
click at [426, 117] on div "Billing Mode Manual Automatic Bill Day 7 Bill From Flat Fees Mobility Managemen…" at bounding box center [447, 177] width 604 height 236
type input "3"
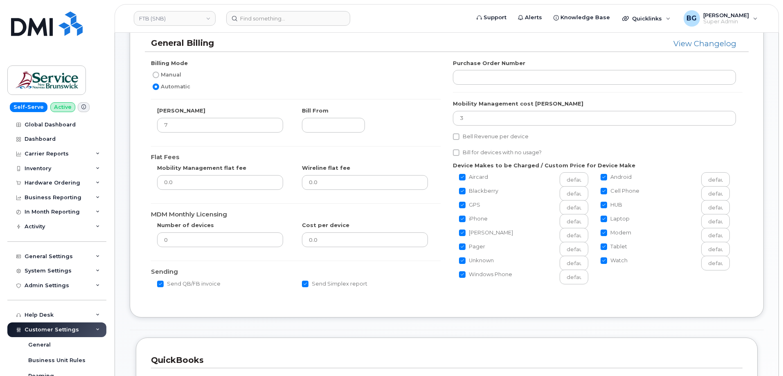
click at [402, 77] on div "Manual" at bounding box center [292, 75] width 283 height 10
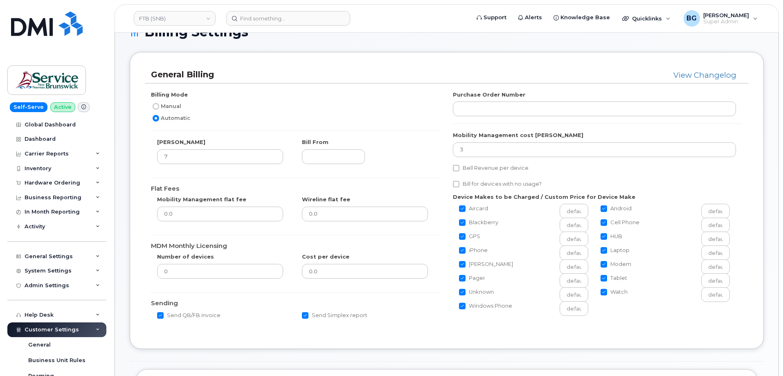
scroll to position [0, 0]
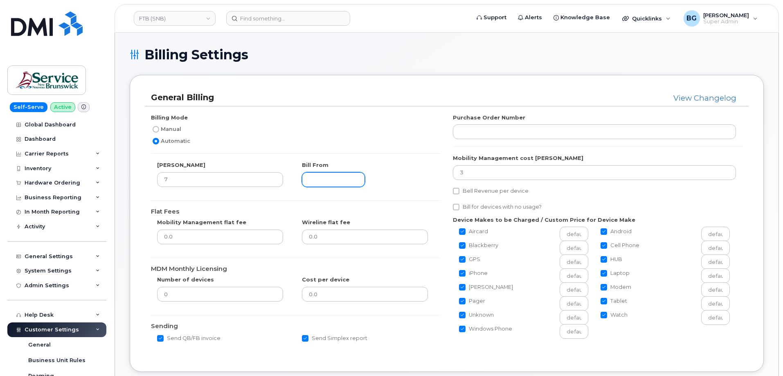
click at [329, 178] on input "text" at bounding box center [333, 179] width 63 height 15
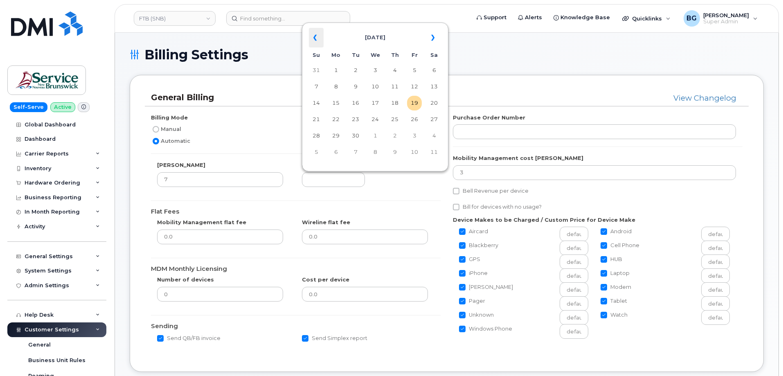
click at [317, 37] on th "«" at bounding box center [316, 38] width 15 height 20
click at [335, 84] on td "7" at bounding box center [336, 86] width 15 height 15
type input "2025-07-07"
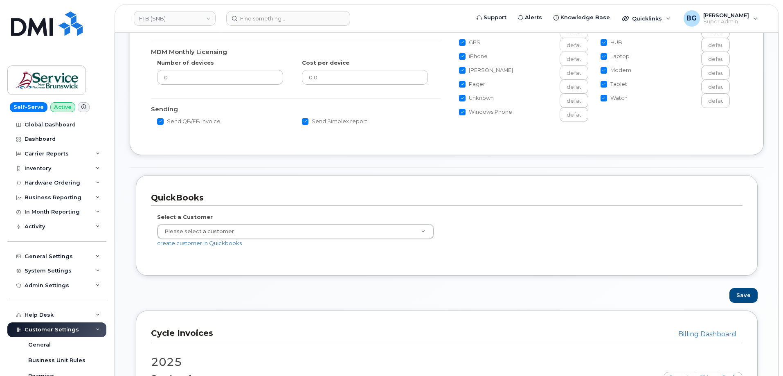
scroll to position [245, 0]
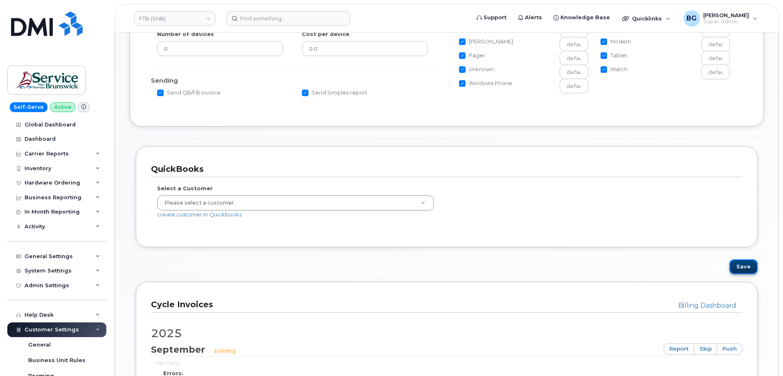
click at [742, 262] on button "Save" at bounding box center [744, 266] width 28 height 15
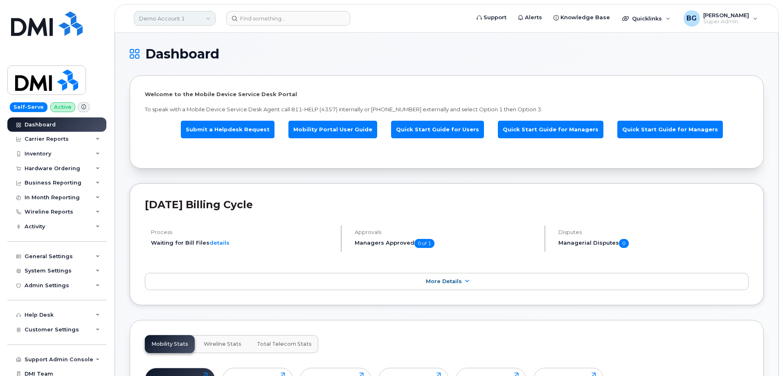
click at [170, 20] on link "Demo Account 1" at bounding box center [175, 18] width 82 height 15
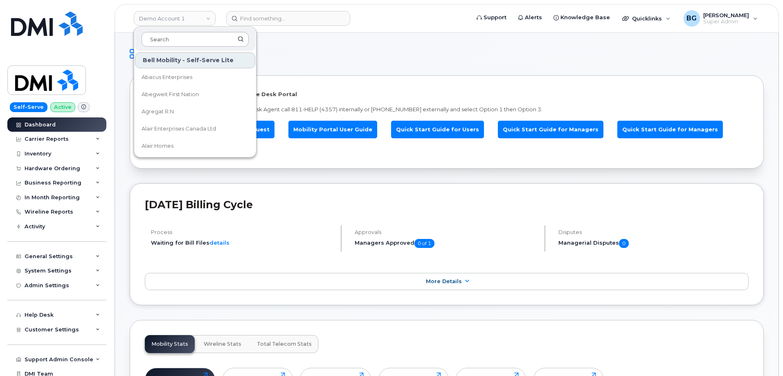
click at [174, 36] on input at bounding box center [195, 39] width 107 height 15
click at [161, 40] on input at bounding box center [195, 39] width 107 height 15
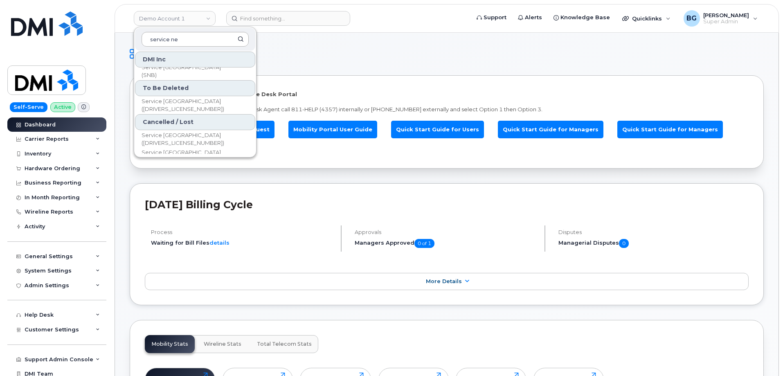
scroll to position [0, 0]
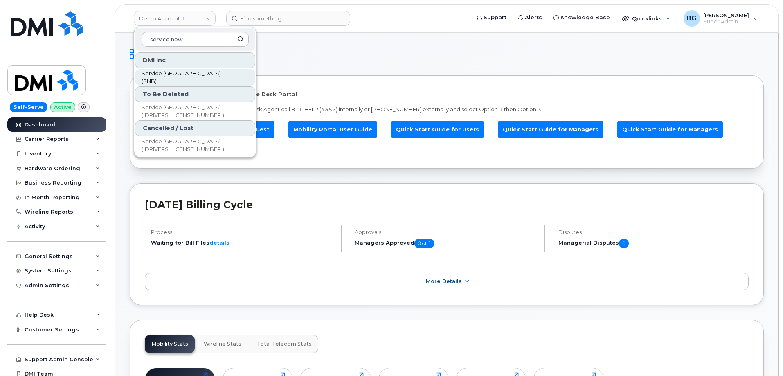
type input "service new"
click at [191, 72] on link "Service [GEOGRAPHIC_DATA] (SNB)" at bounding box center [195, 77] width 120 height 16
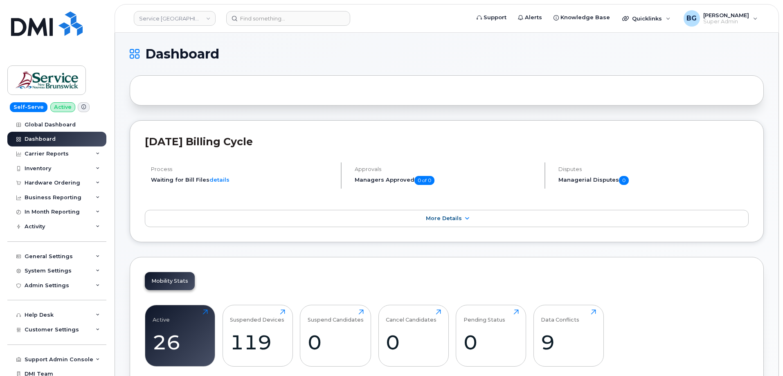
click at [321, 187] on div "Process Waiting for Bill Files details" at bounding box center [243, 175] width 197 height 26
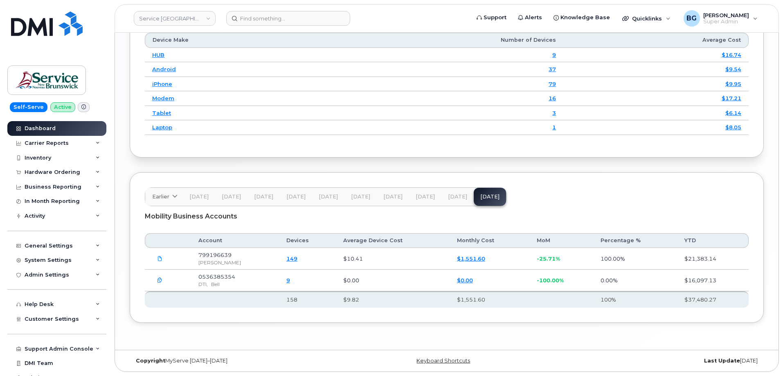
scroll to position [19, 0]
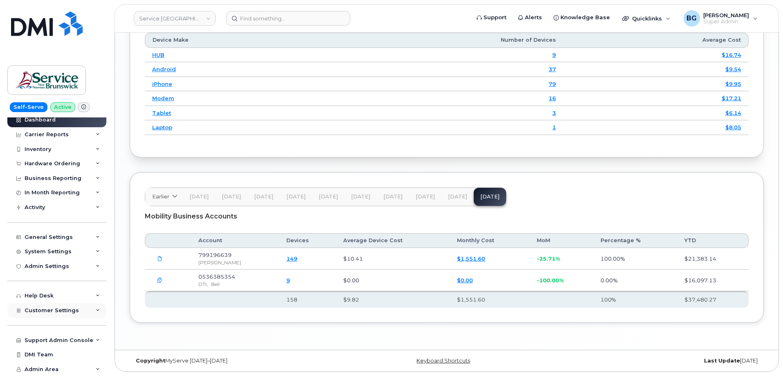
click at [52, 311] on span "Customer Settings" at bounding box center [52, 310] width 54 height 6
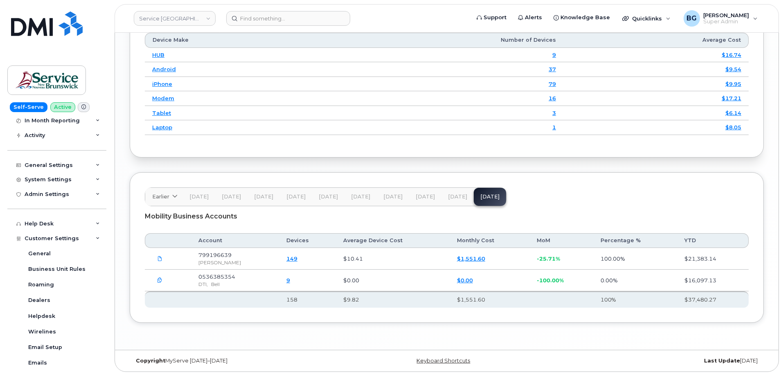
scroll to position [155, 0]
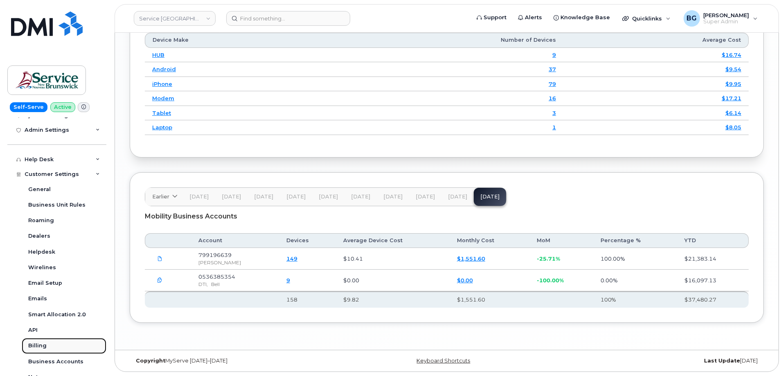
click at [36, 345] on div "Billing" at bounding box center [37, 345] width 18 height 7
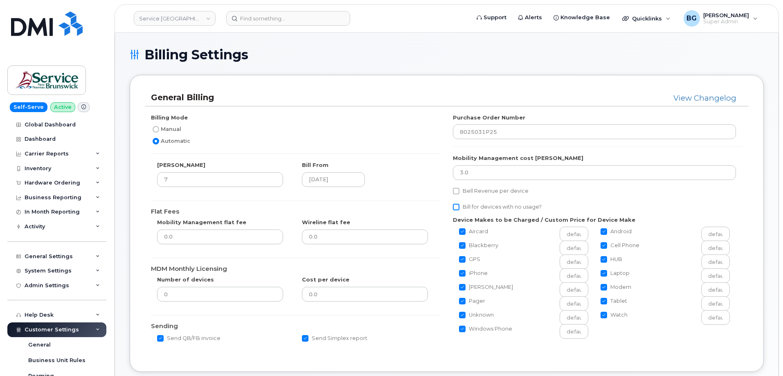
click at [458, 206] on input "Bill for devices with no usage?" at bounding box center [456, 207] width 7 height 7
checkbox input "true"
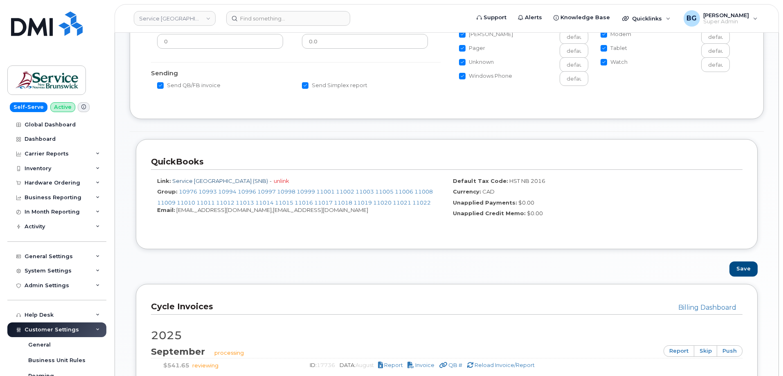
scroll to position [273, 0]
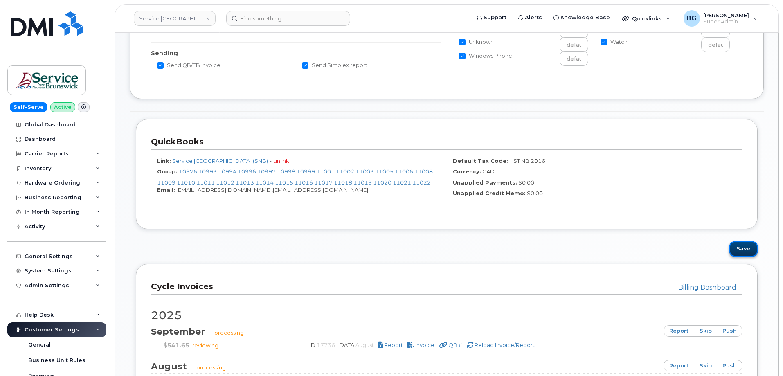
click at [745, 245] on button "Save" at bounding box center [744, 248] width 28 height 15
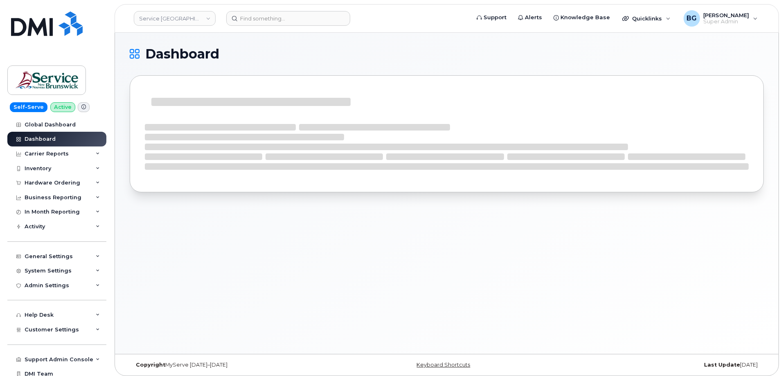
click at [175, 19] on link "Service [GEOGRAPHIC_DATA] (SNB)" at bounding box center [175, 18] width 82 height 15
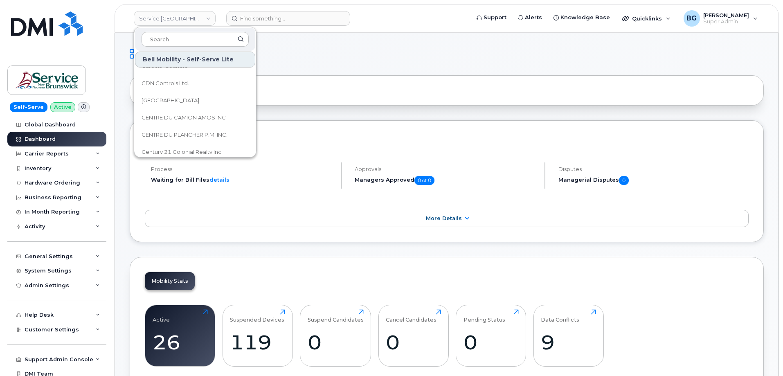
scroll to position [818, 0]
click at [423, 51] on h1 "Dashboard" at bounding box center [445, 53] width 630 height 13
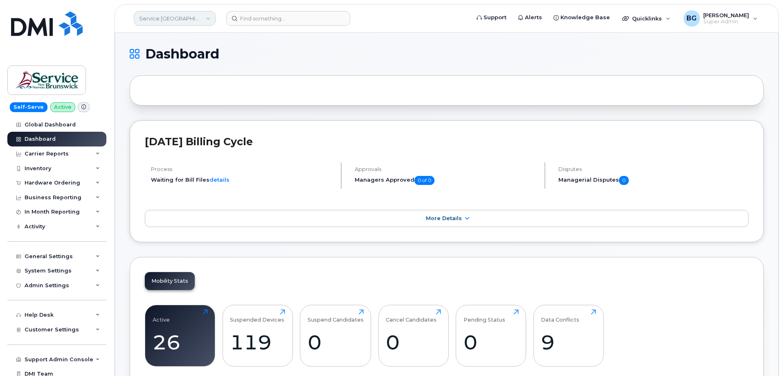
click at [158, 18] on link "Service New Brunswick (SNB)" at bounding box center [175, 18] width 82 height 15
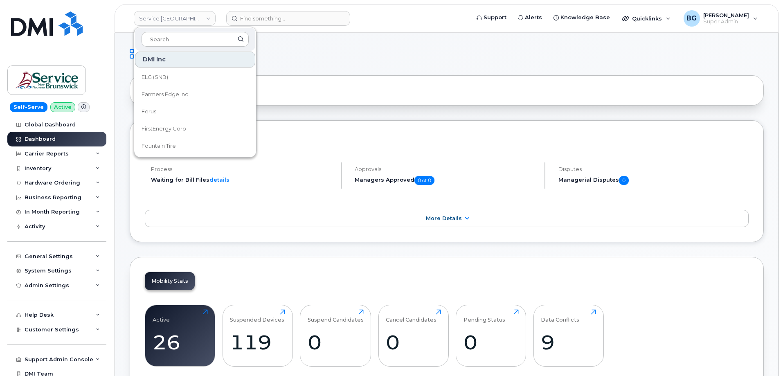
scroll to position [4501, 0]
click at [169, 94] on span "Farmers Edge Inc" at bounding box center [165, 96] width 47 height 8
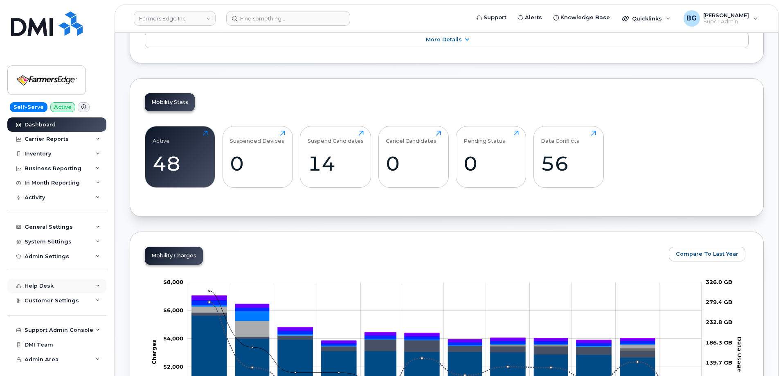
scroll to position [274, 0]
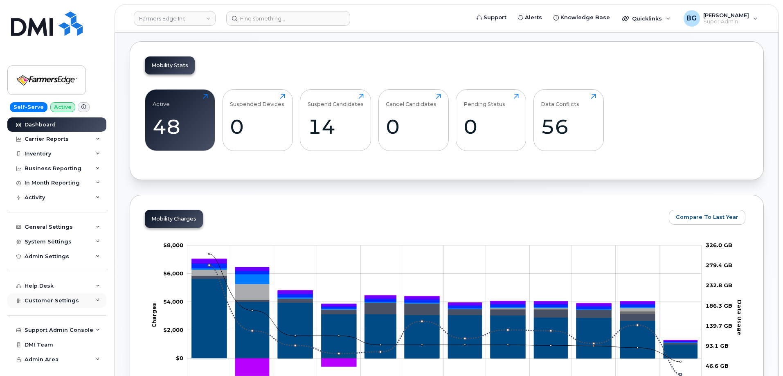
click at [38, 302] on span "Customer Settings" at bounding box center [52, 300] width 54 height 6
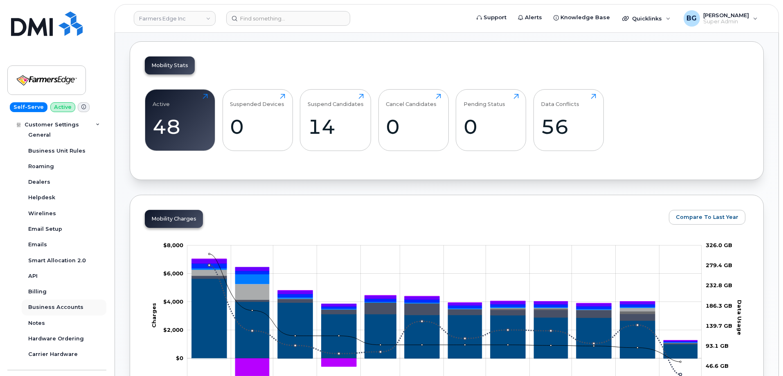
scroll to position [191, 0]
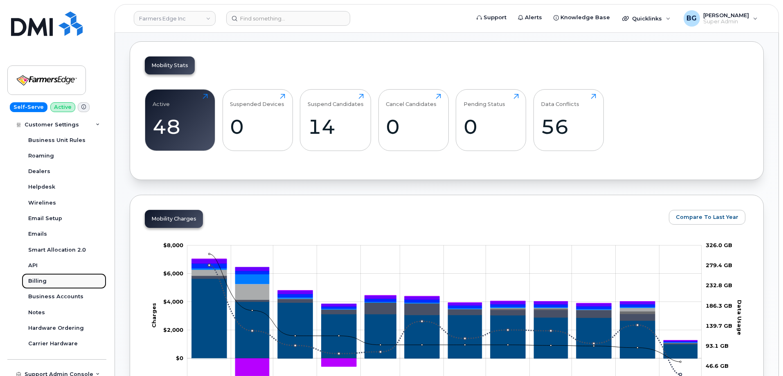
click at [33, 282] on div "Billing" at bounding box center [37, 280] width 18 height 7
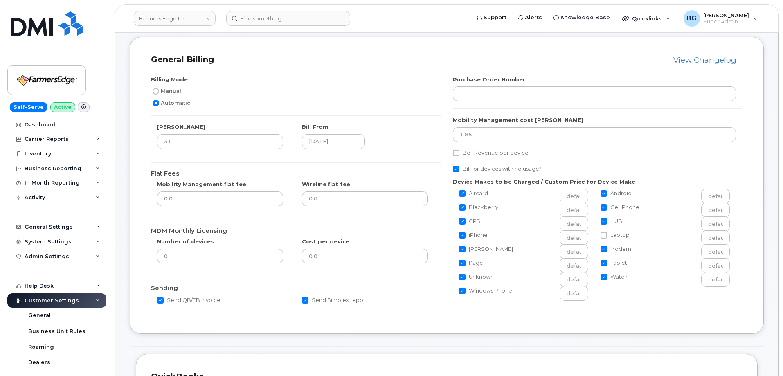
scroll to position [136, 0]
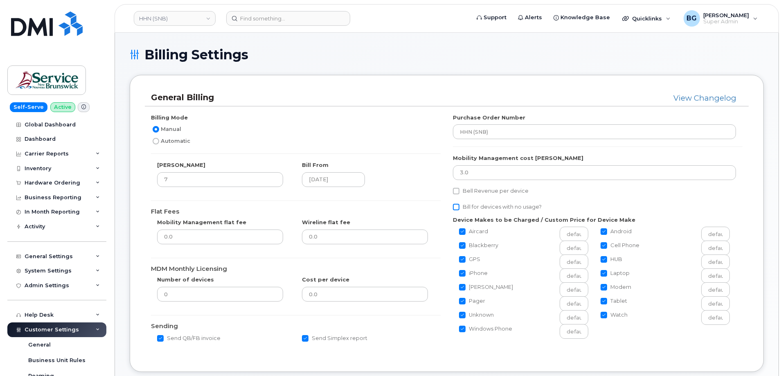
click at [455, 207] on input "Bill for devices with no usage?" at bounding box center [456, 207] width 7 height 7
checkbox input "true"
click at [161, 138] on label "Automatic" at bounding box center [170, 141] width 39 height 10
click at [159, 138] on input "Automatic" at bounding box center [156, 141] width 7 height 7
radio input "true"
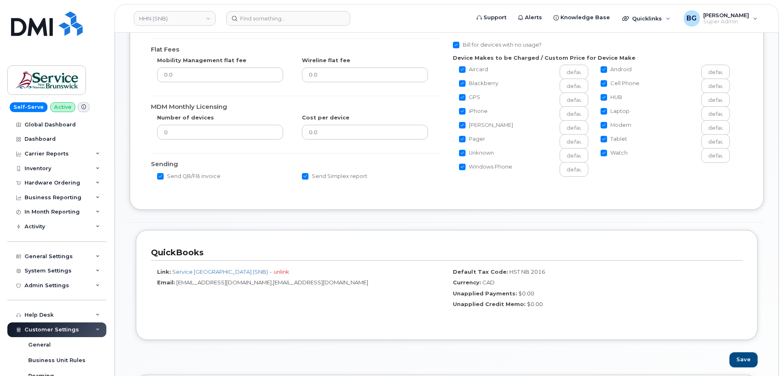
scroll to position [164, 0]
click at [743, 356] on button "Save" at bounding box center [744, 358] width 28 height 15
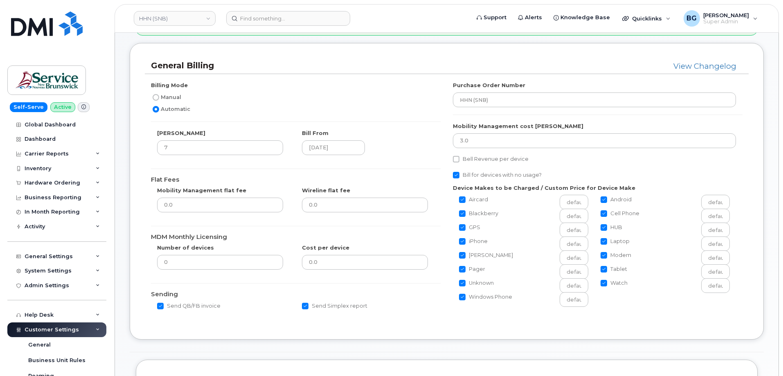
scroll to position [82, 0]
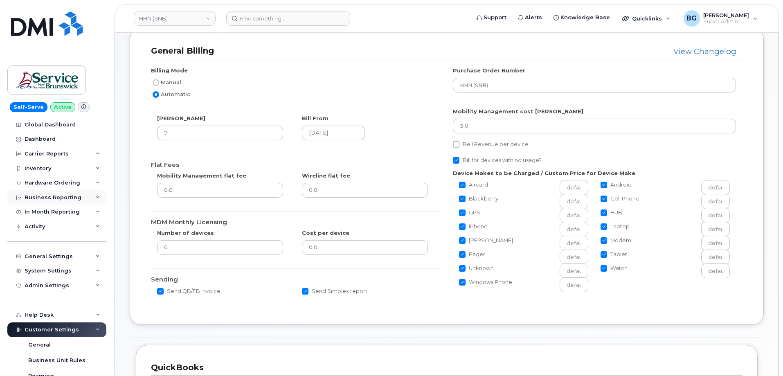
click at [55, 196] on div "Business Reporting" at bounding box center [53, 197] width 57 height 7
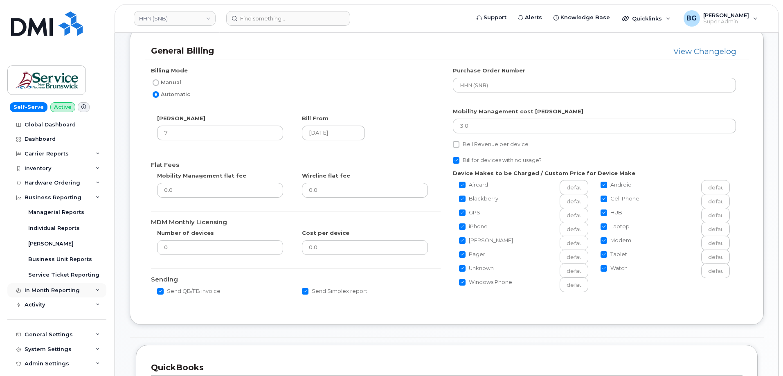
click at [48, 291] on div "In Month Reporting" at bounding box center [52, 290] width 55 height 7
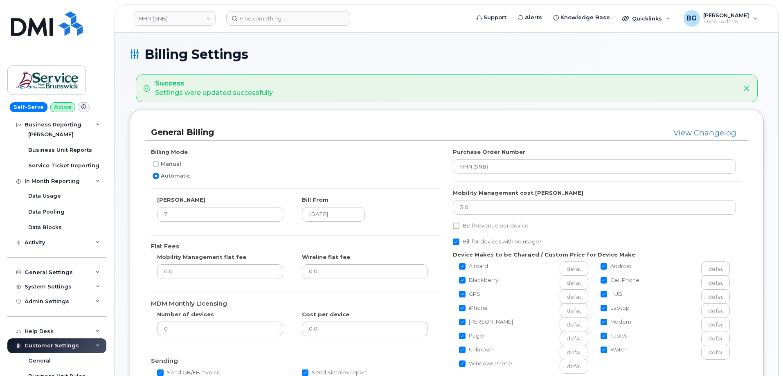
scroll to position [0, 0]
click at [51, 82] on img at bounding box center [46, 80] width 63 height 24
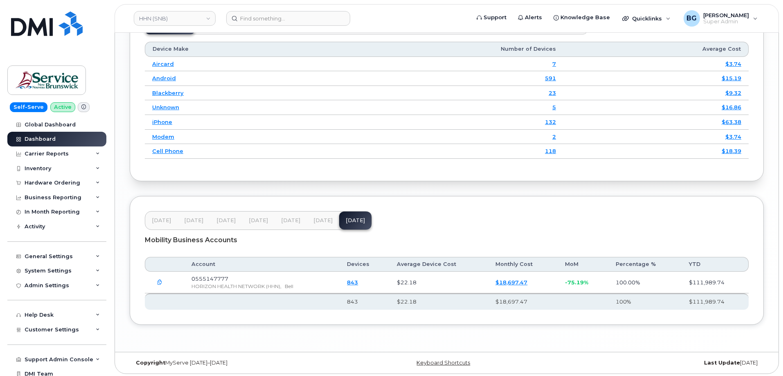
scroll to position [1052, 0]
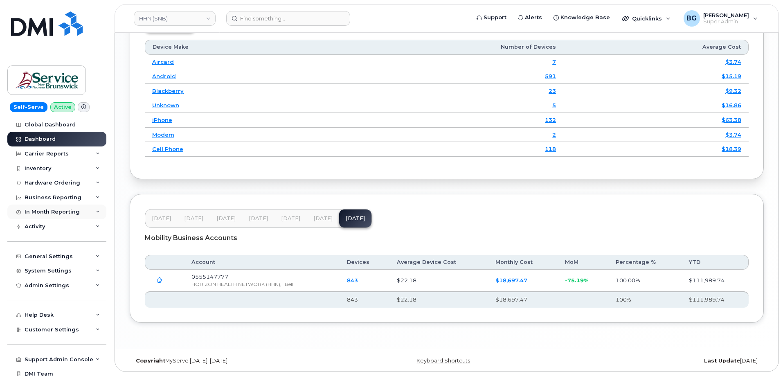
click at [62, 212] on div "In Month Reporting" at bounding box center [52, 212] width 55 height 7
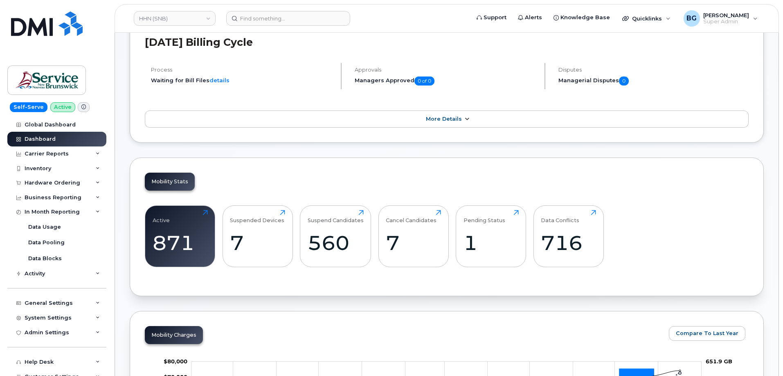
scroll to position [97, 0]
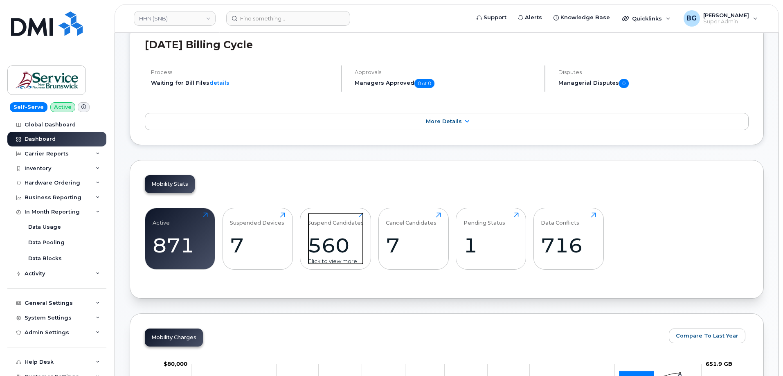
click at [332, 233] on div "560" at bounding box center [336, 245] width 56 height 24
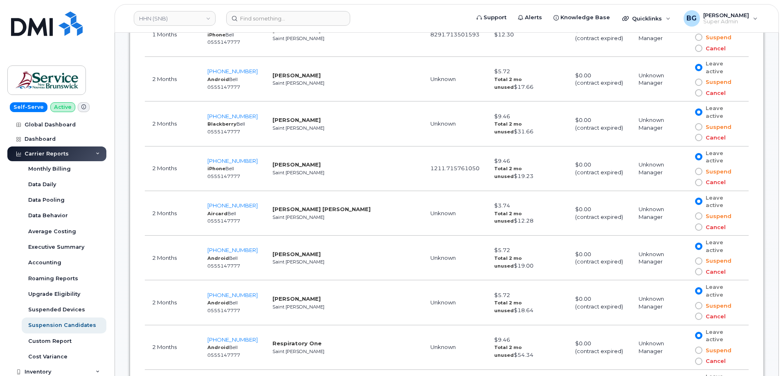
scroll to position [6028, 0]
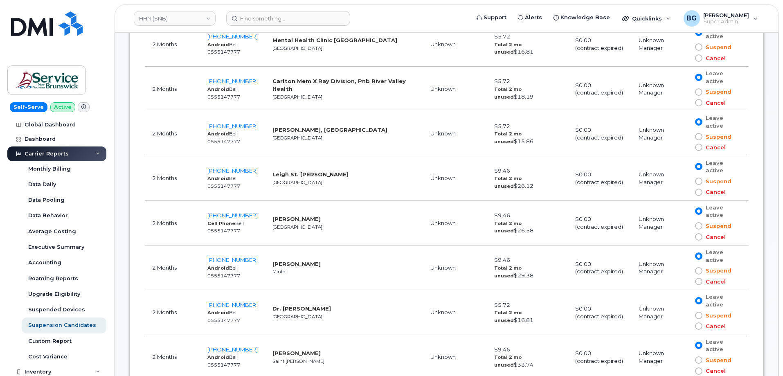
drag, startPoint x: 395, startPoint y: 288, endPoint x: 380, endPoint y: 299, distance: 18.5
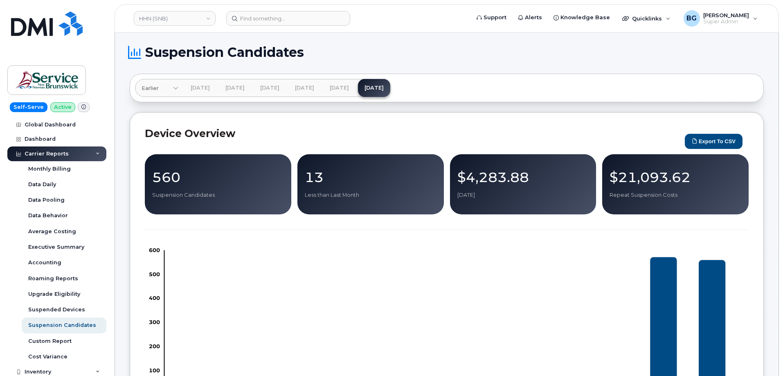
scroll to position [0, 0]
